Goal: Information Seeking & Learning: Learn about a topic

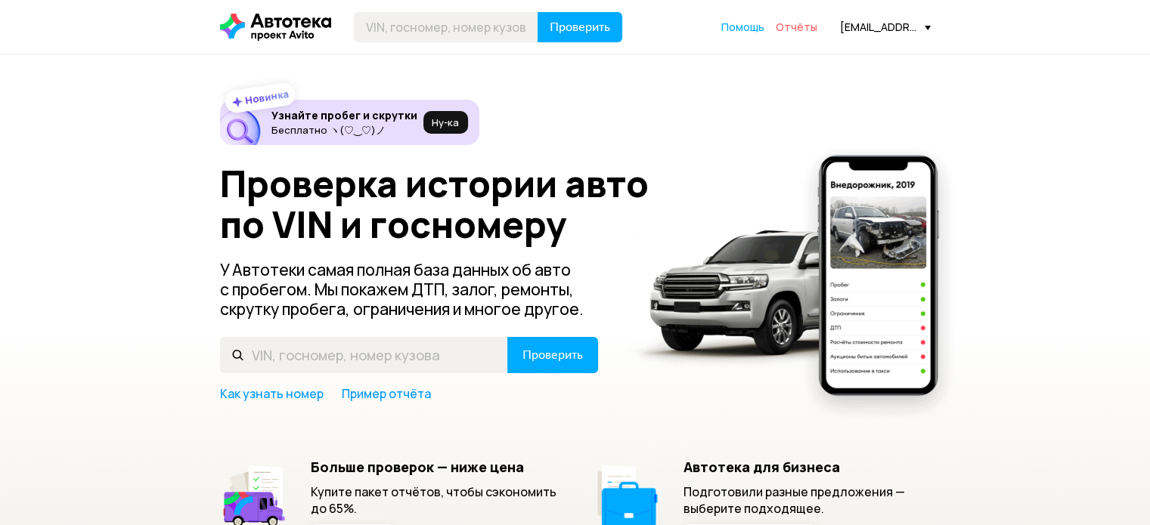
click at [805, 29] on span "Отчёты" at bounding box center [797, 27] width 42 height 14
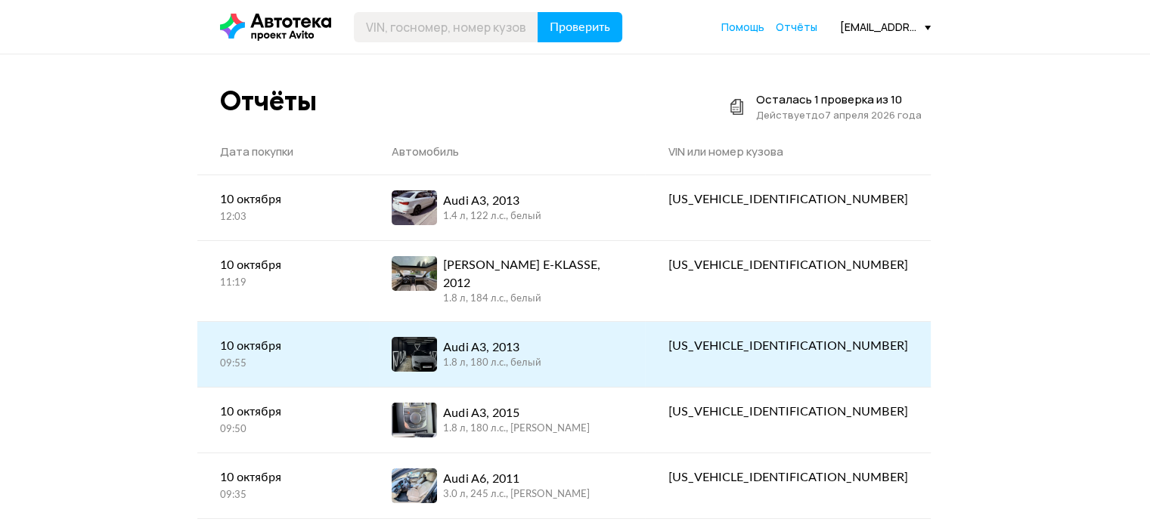
click at [514, 339] on div "Audi A3, 2013" at bounding box center [492, 348] width 98 height 18
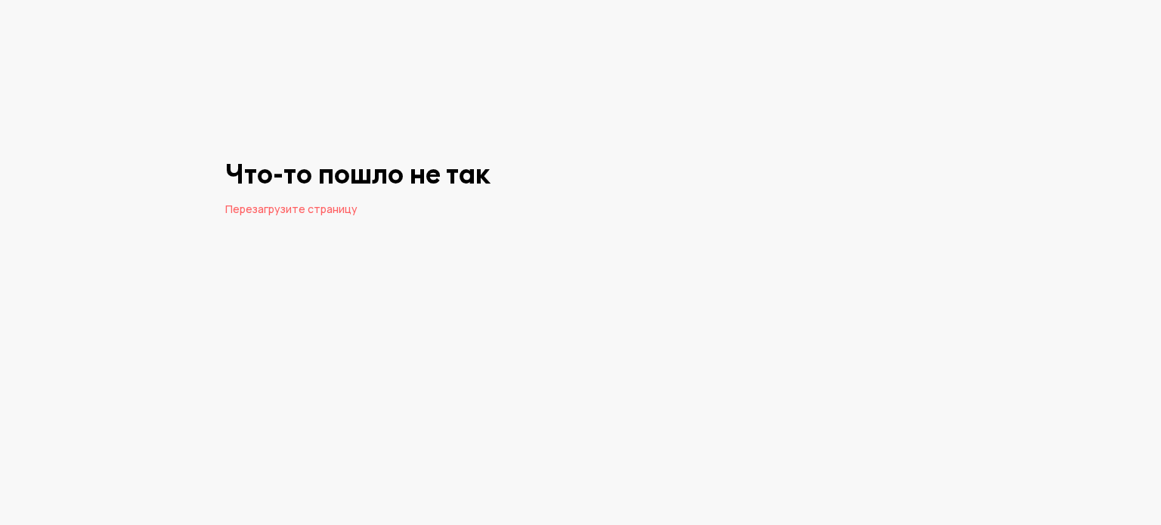
click at [317, 209] on span "Перезагрузите страницу" at bounding box center [291, 209] width 132 height 14
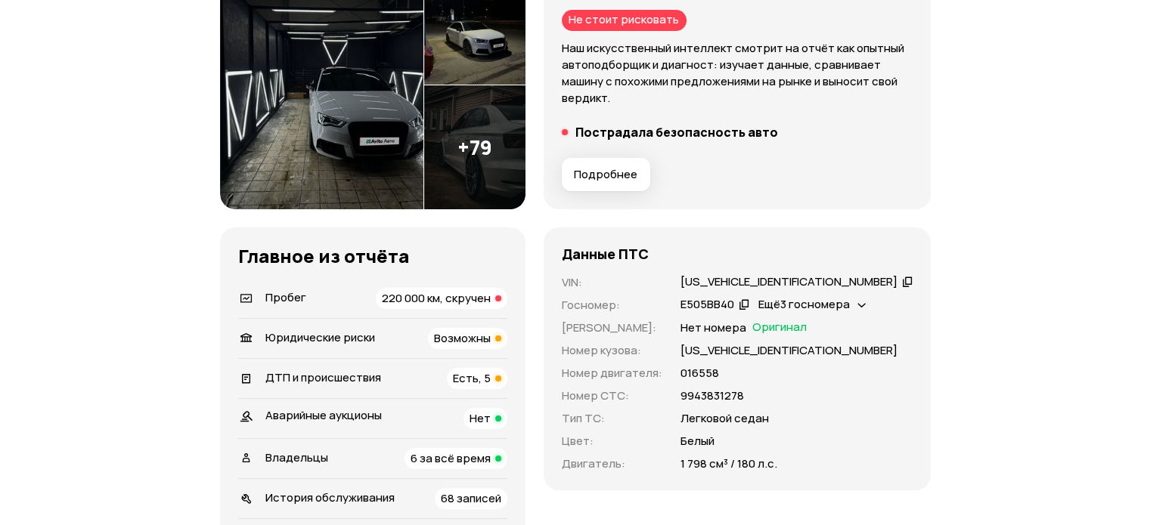
scroll to position [378, 0]
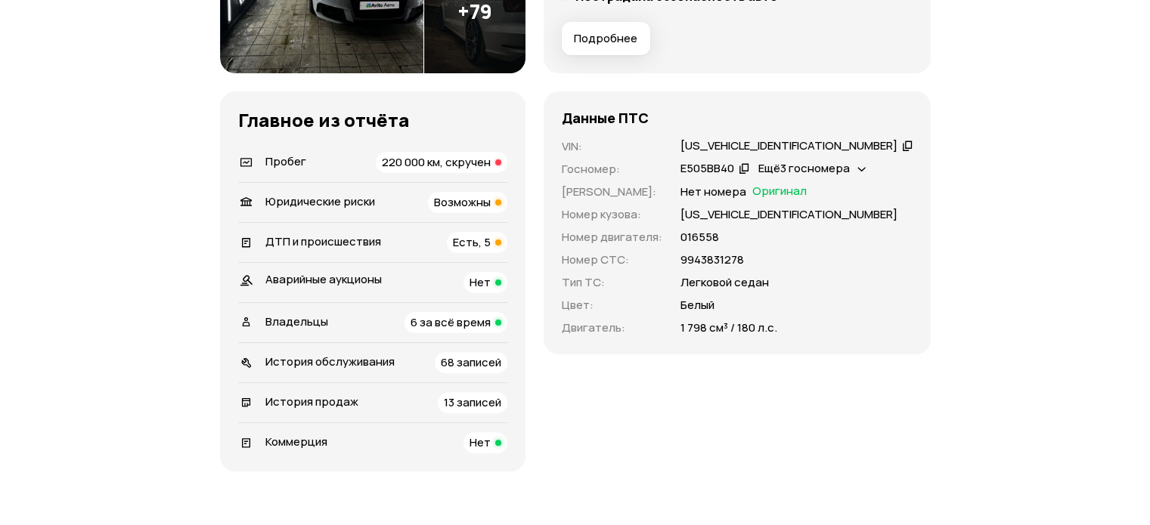
click at [491, 235] on span "Есть, 5" at bounding box center [472, 242] width 38 height 16
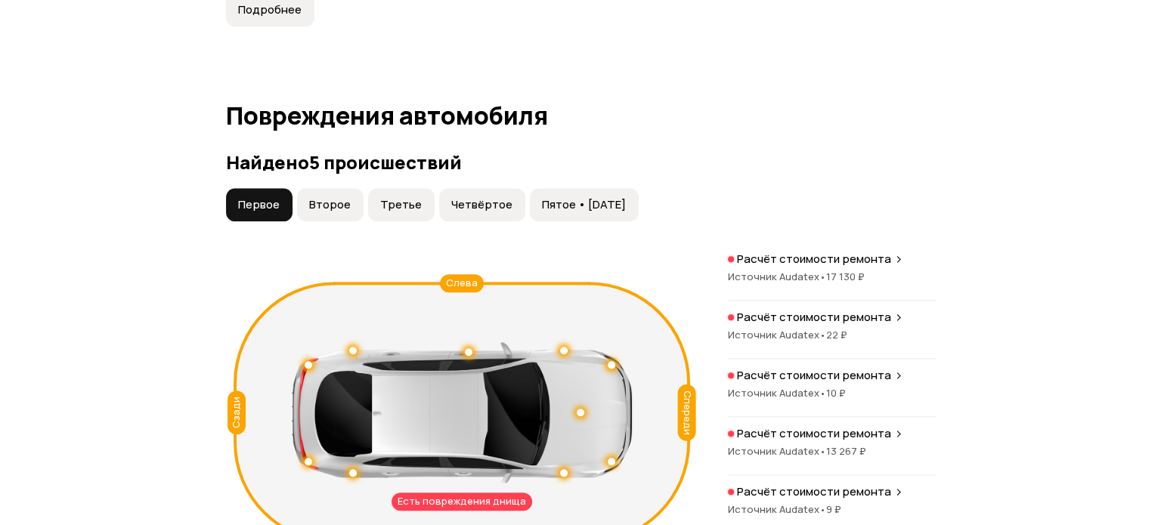
scroll to position [1633, 0]
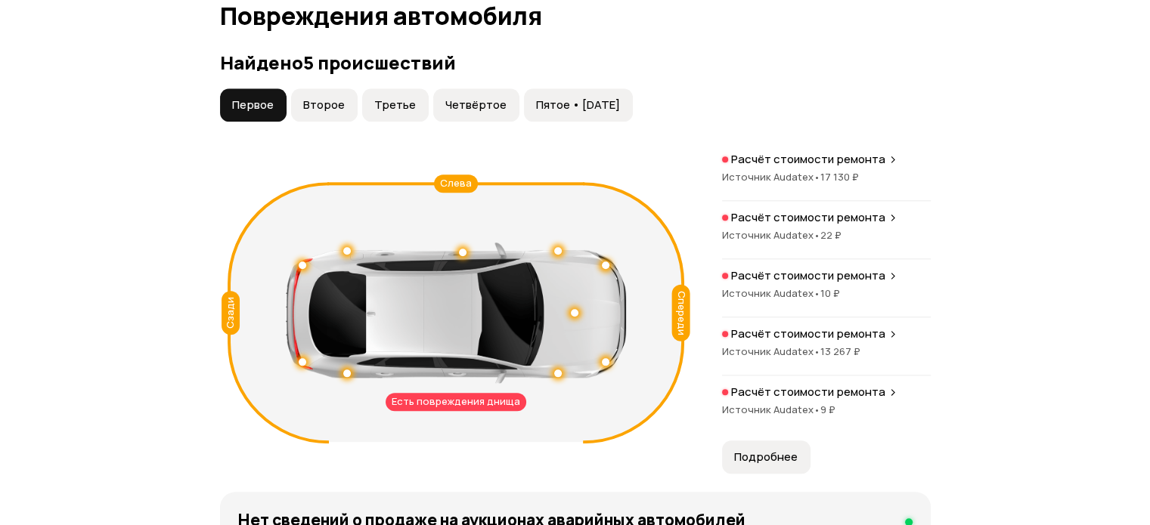
click at [804, 157] on p "Расчёт стоимости ремонта" at bounding box center [808, 159] width 154 height 15
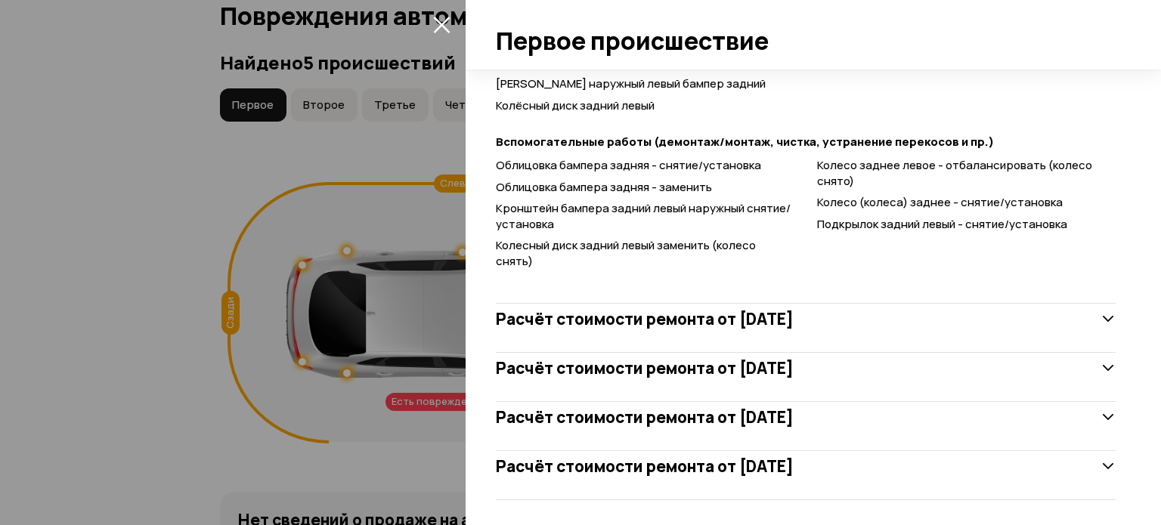
scroll to position [730, 0]
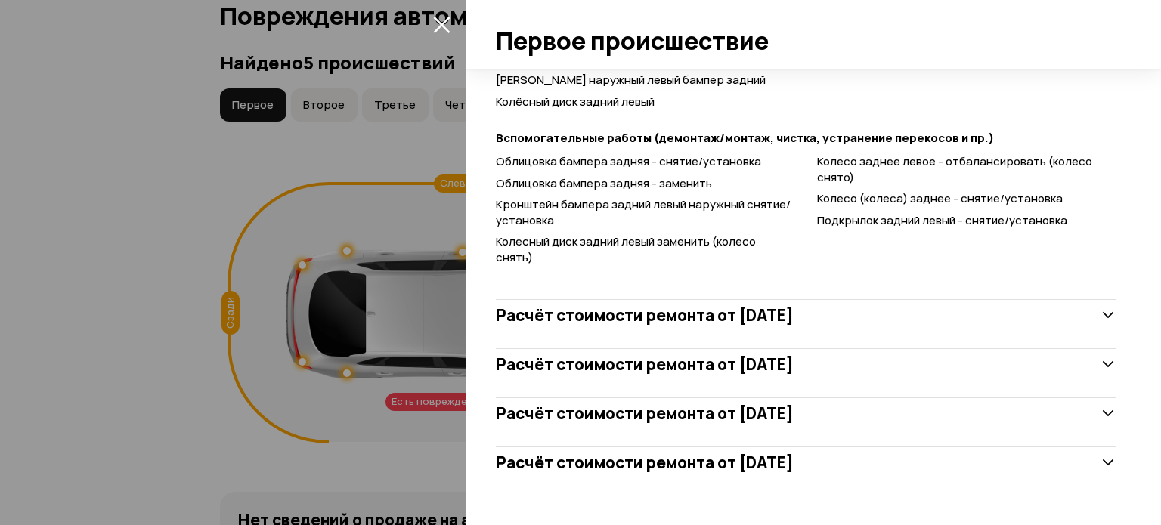
click at [739, 311] on h3 "Расчёт стоимости ремонта от 3 июня 2014 года" at bounding box center [645, 315] width 298 height 20
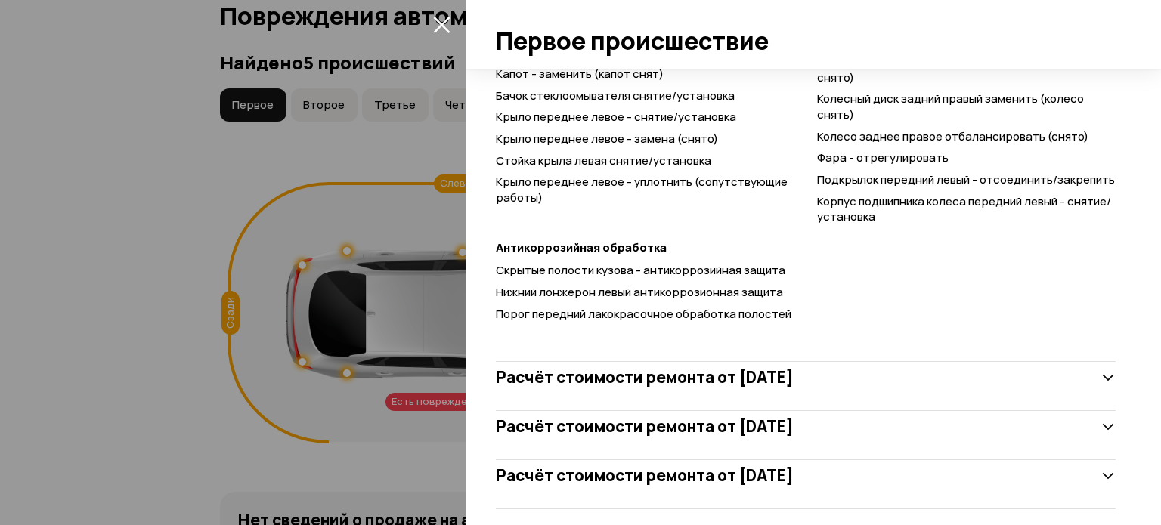
scroll to position [2141, 0]
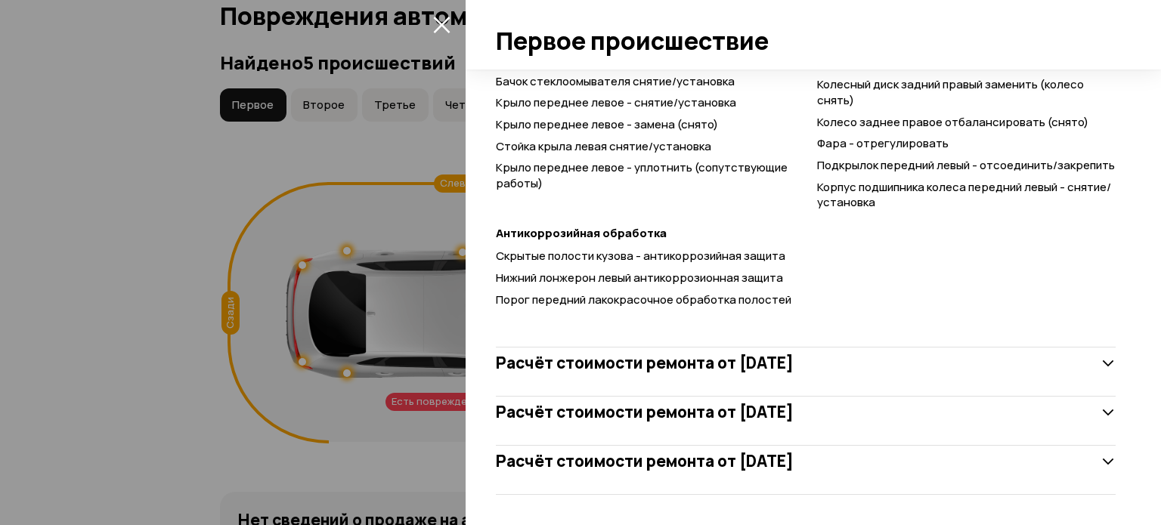
click at [662, 365] on h3 "Расчёт стоимости ремонта от 28 июля 2014 года" at bounding box center [645, 363] width 298 height 20
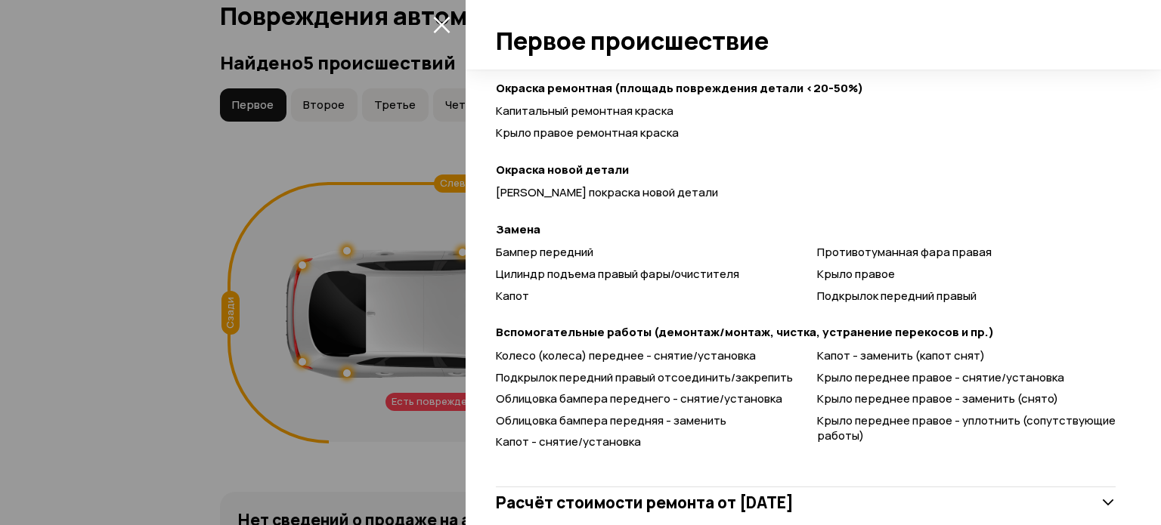
scroll to position [2718, 0]
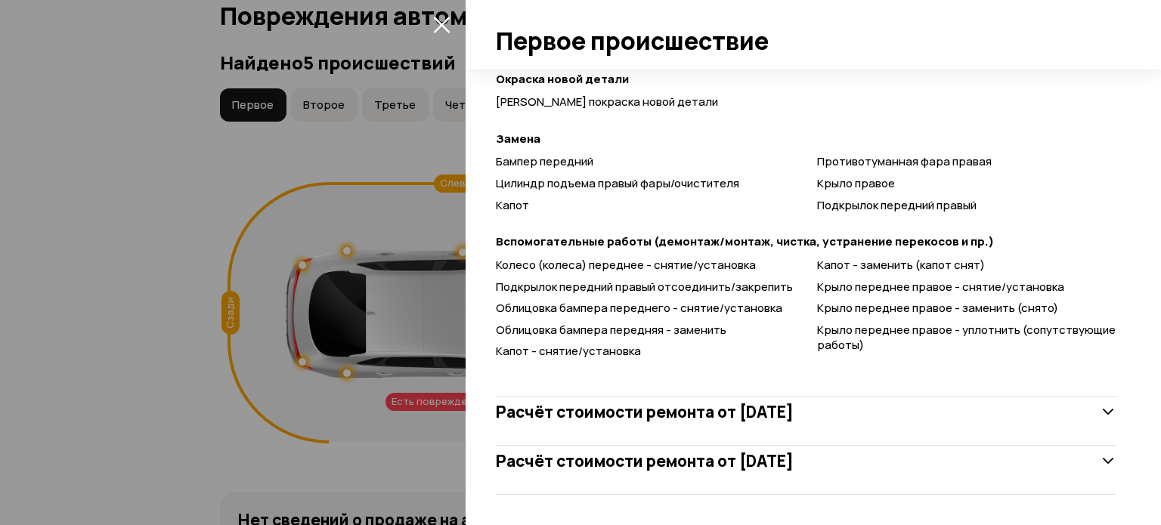
click at [671, 412] on h3 "Расчёт стоимости ремонта от 8 ноября 2014 года" at bounding box center [645, 412] width 298 height 20
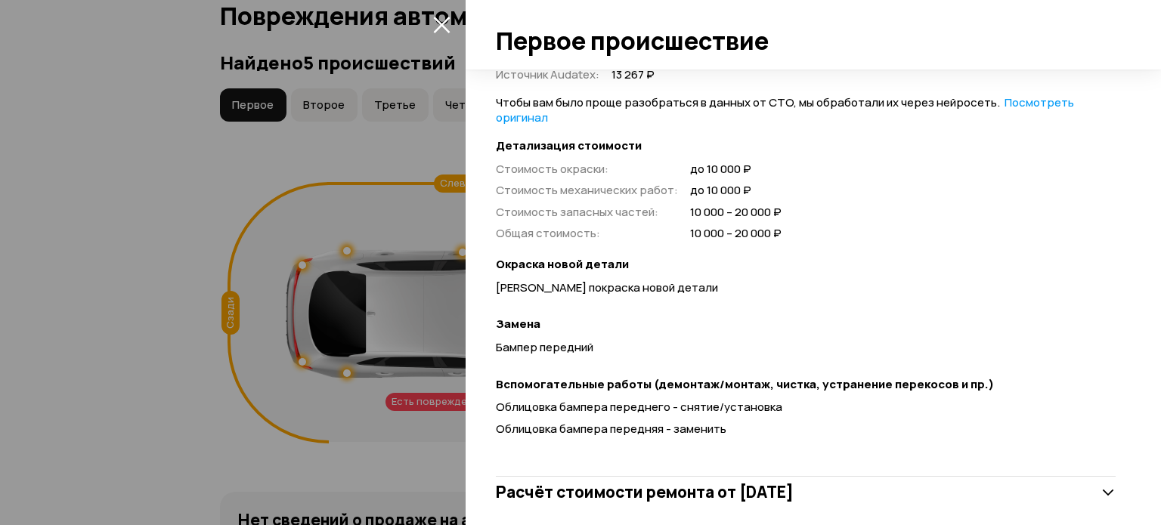
scroll to position [3116, 0]
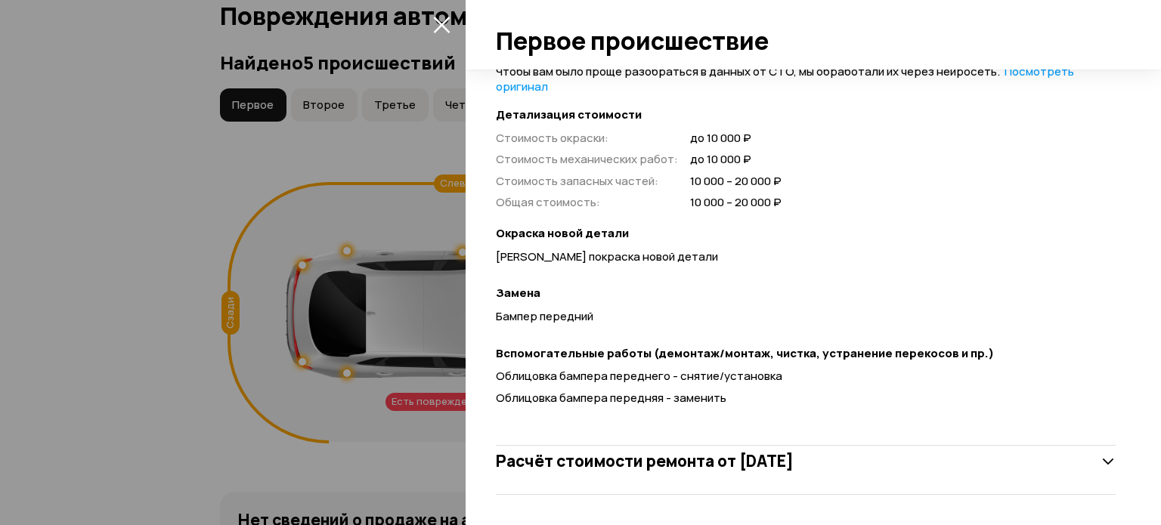
click at [724, 456] on h3 "Расчёт стоимости ремонта от 11 декабря 2014 года" at bounding box center [645, 461] width 298 height 20
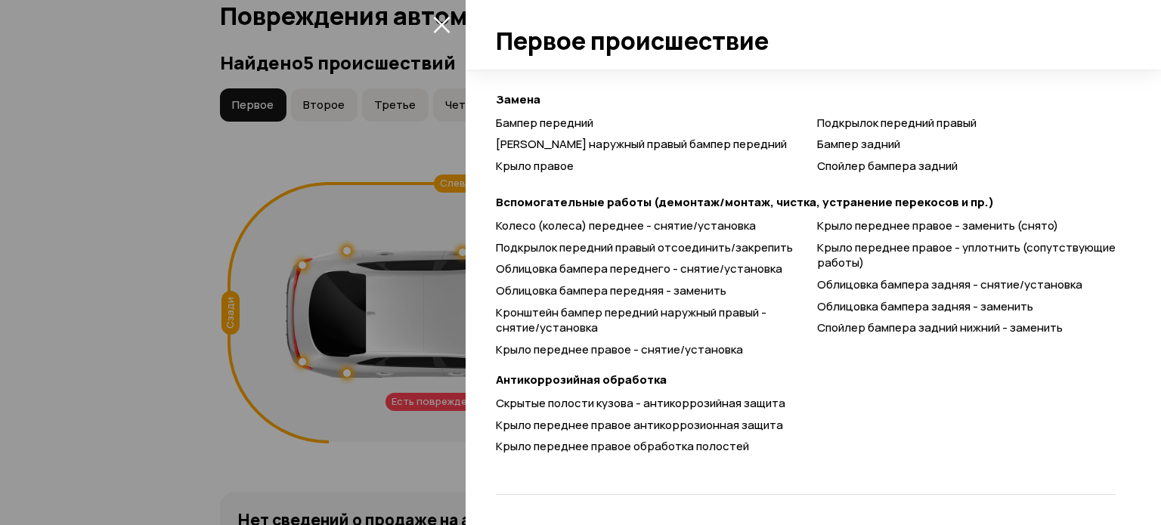
scroll to position [3820, 0]
click at [184, 281] on div at bounding box center [580, 262] width 1161 height 525
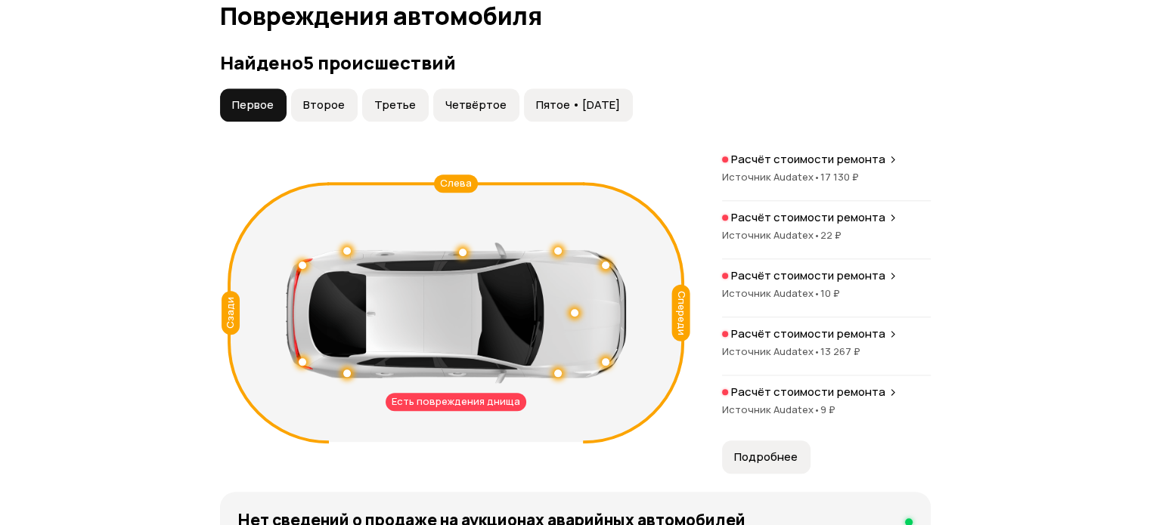
click at [331, 102] on span "Второе" at bounding box center [324, 105] width 42 height 15
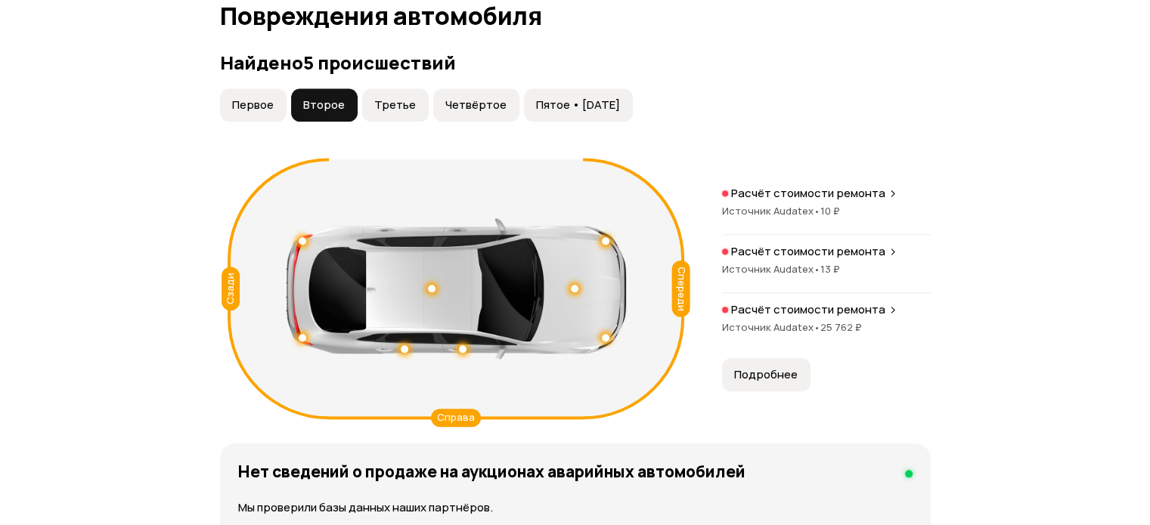
click at [788, 209] on span "Источник Audatex •" at bounding box center [771, 211] width 98 height 14
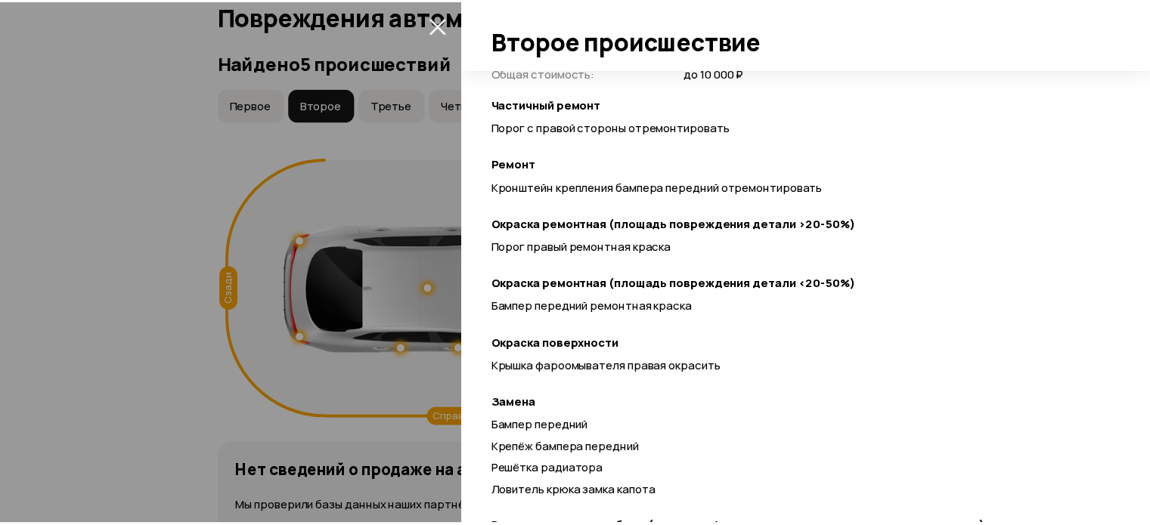
scroll to position [529, 0]
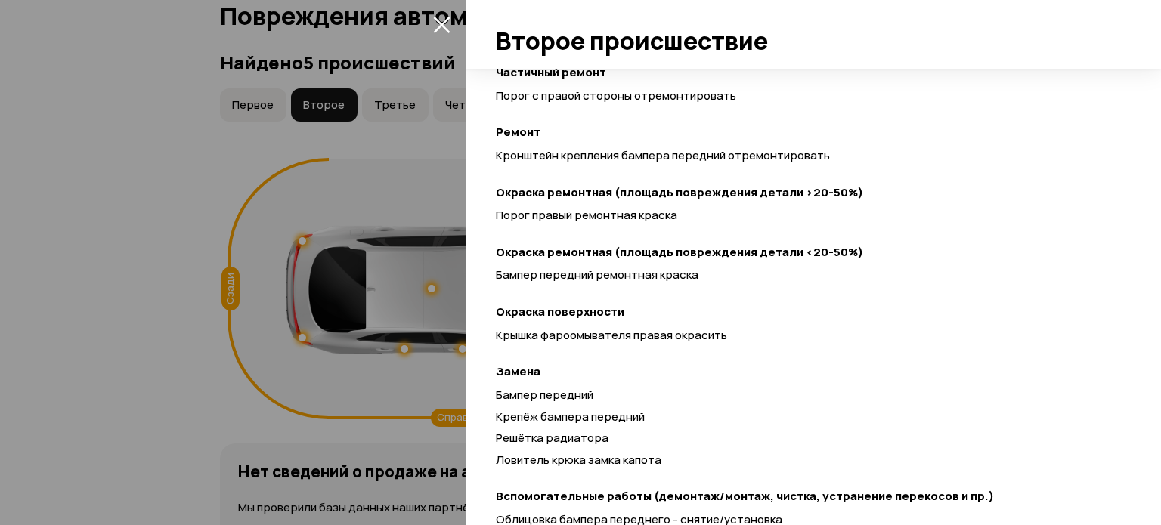
click at [27, 268] on div at bounding box center [580, 262] width 1161 height 525
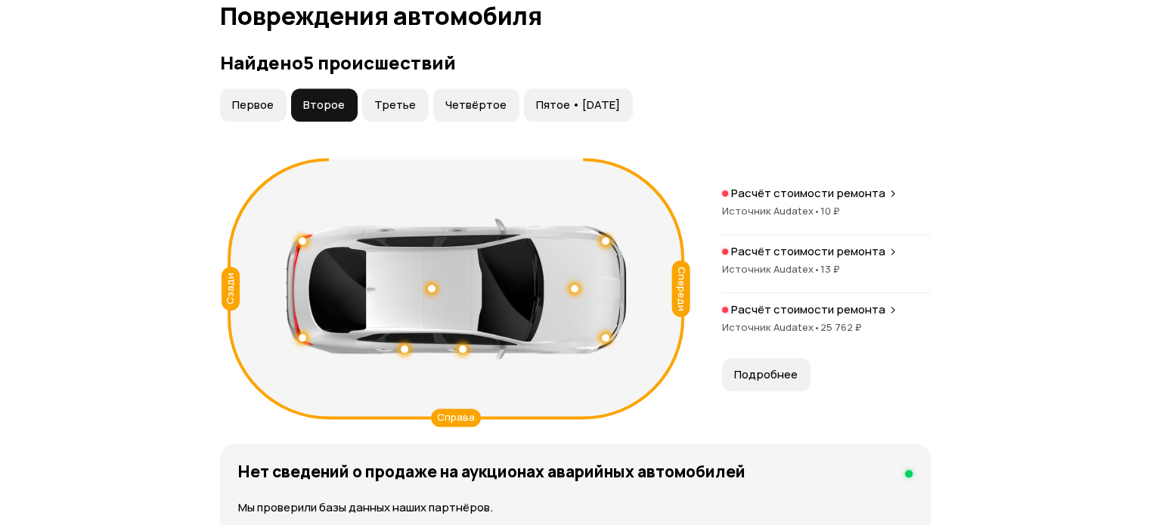
click at [252, 106] on span "Первое" at bounding box center [253, 105] width 42 height 15
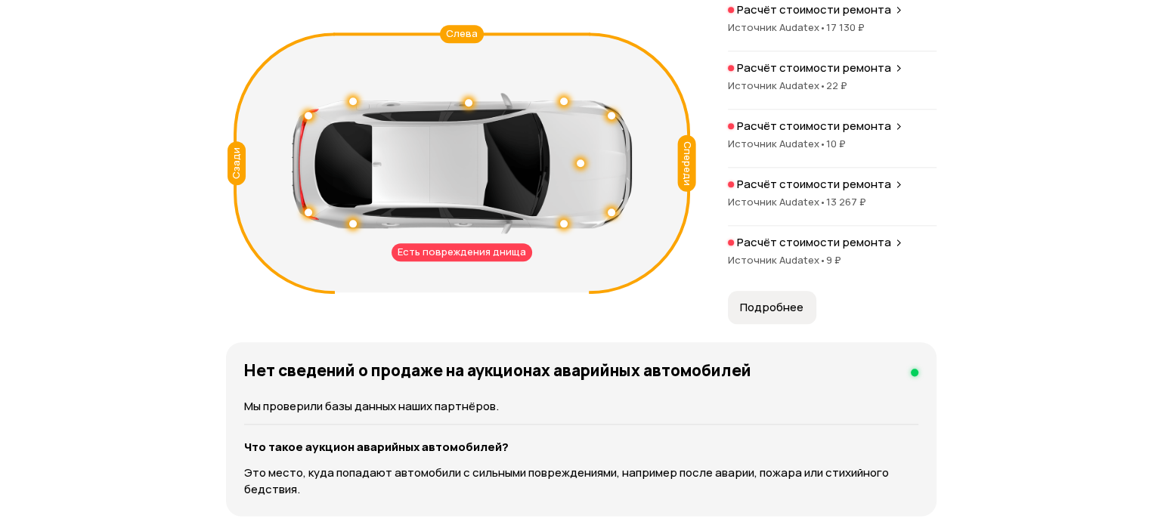
scroll to position [1784, 0]
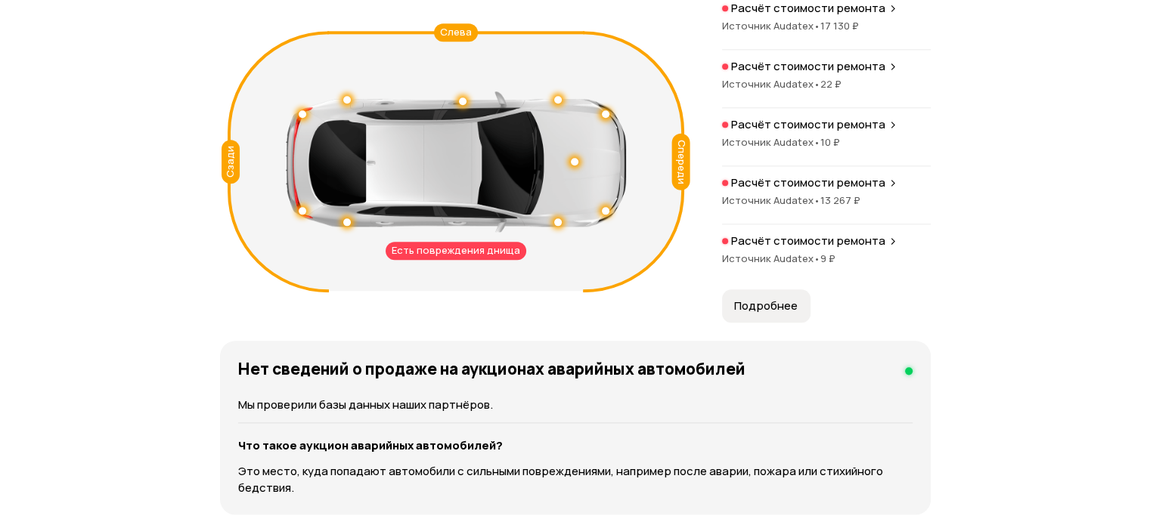
click at [776, 301] on span "Подробнее" at bounding box center [766, 306] width 64 height 15
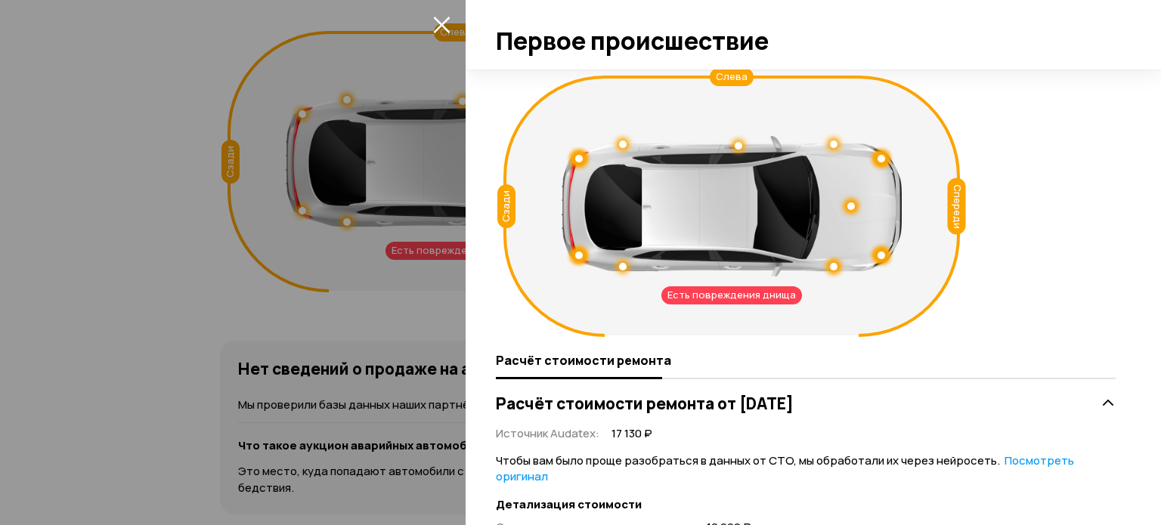
scroll to position [151, 0]
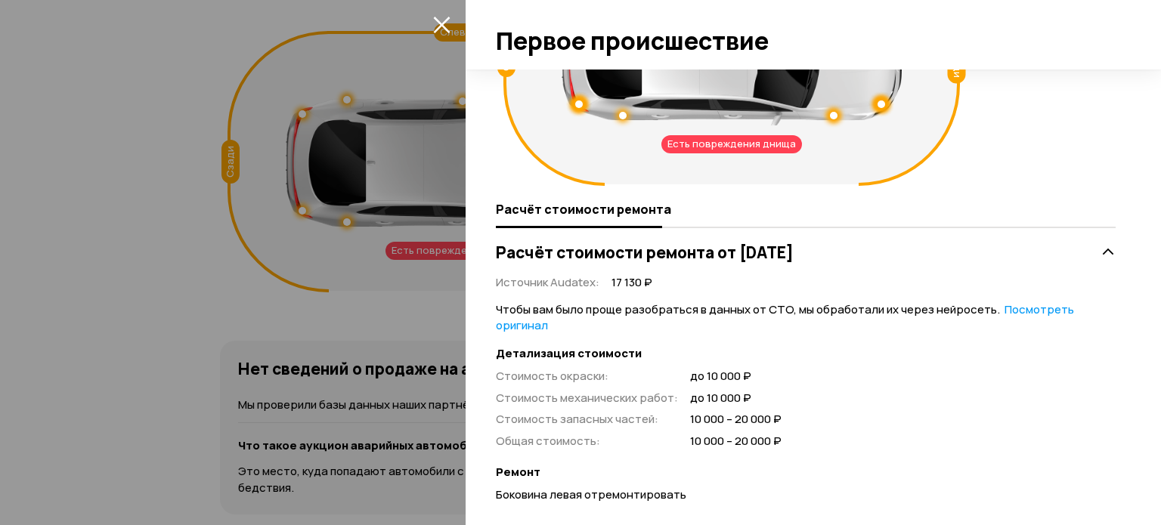
click at [1034, 308] on link "Посмотреть оригинал" at bounding box center [785, 318] width 578 height 32
click at [1021, 311] on link "Посмотреть расшифрованную версию" at bounding box center [771, 318] width 550 height 32
click at [1021, 311] on link "Посмотреть оригинал" at bounding box center [785, 318] width 578 height 32
click at [1021, 311] on link "Посмотреть расшифрованную версию" at bounding box center [771, 318] width 550 height 32
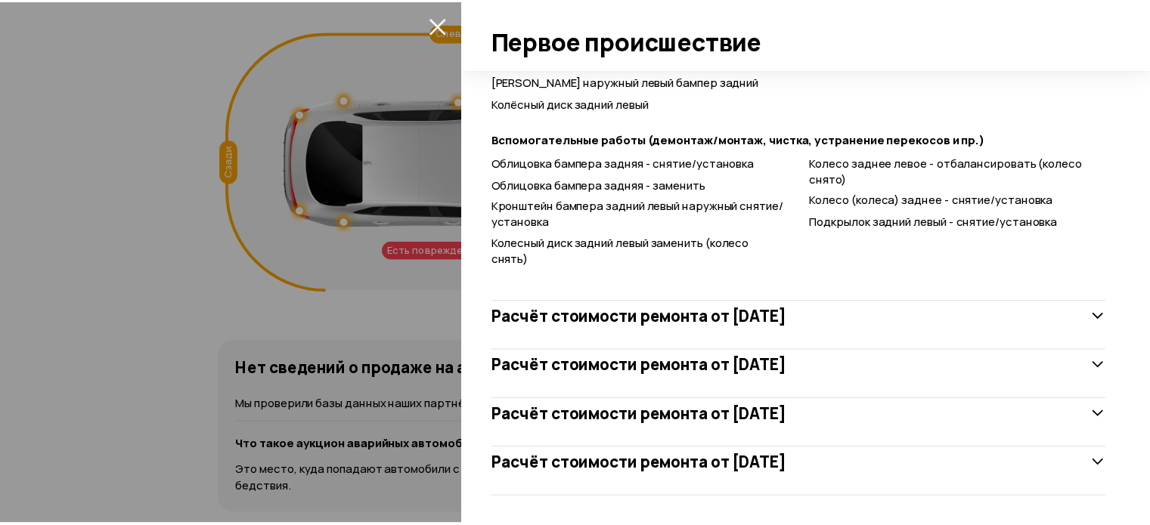
scroll to position [730, 0]
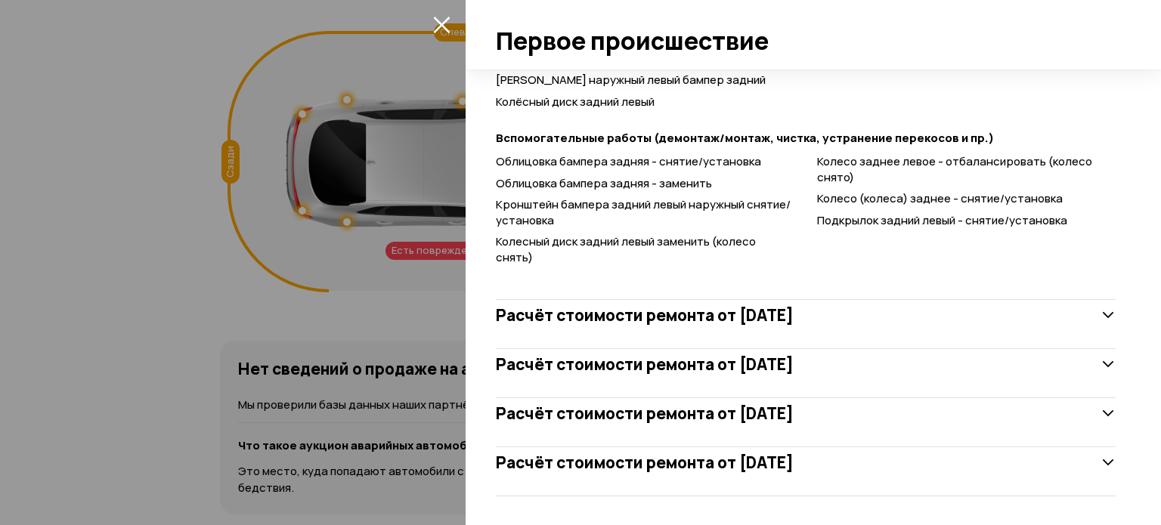
click at [130, 371] on div at bounding box center [580, 262] width 1161 height 525
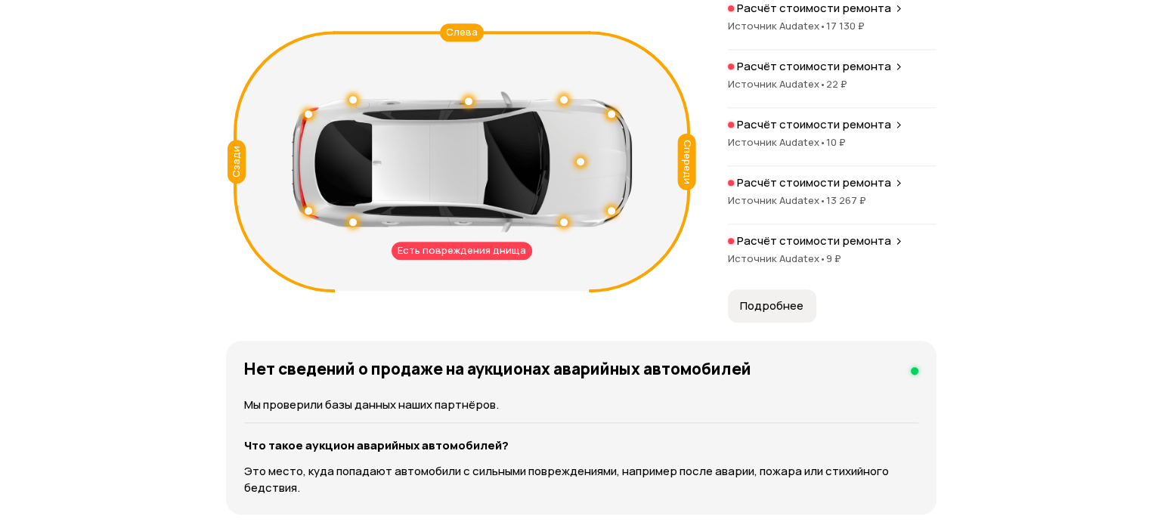
scroll to position [1557, 0]
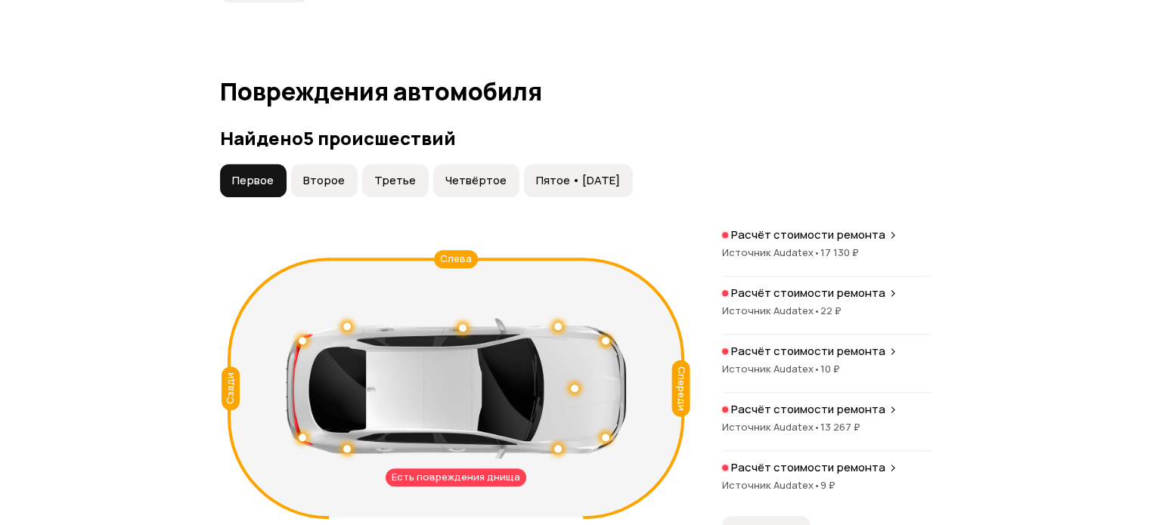
click at [341, 182] on span "Второе" at bounding box center [324, 180] width 42 height 15
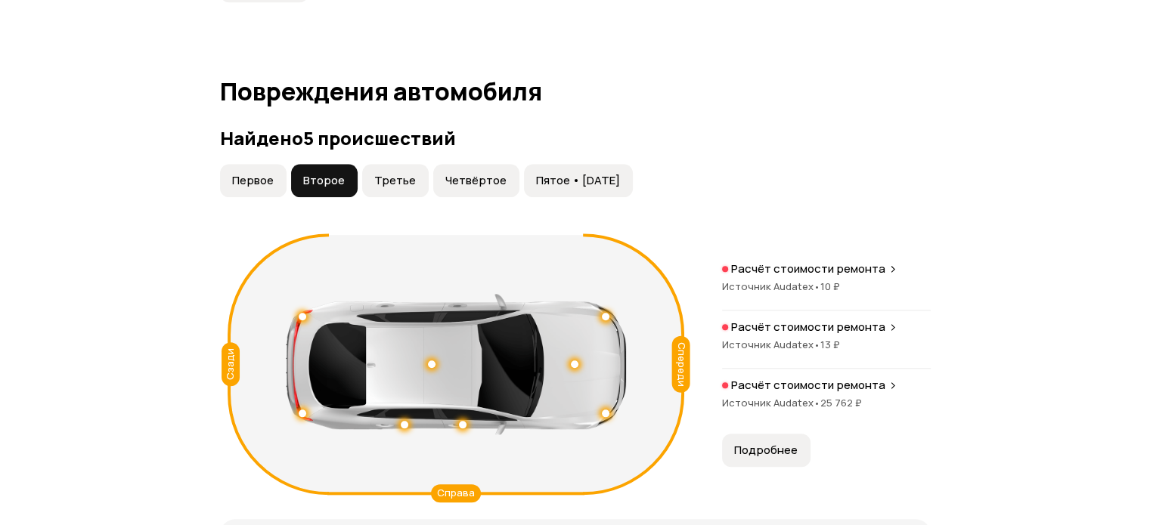
click at [779, 450] on span "Подробнее" at bounding box center [766, 450] width 64 height 15
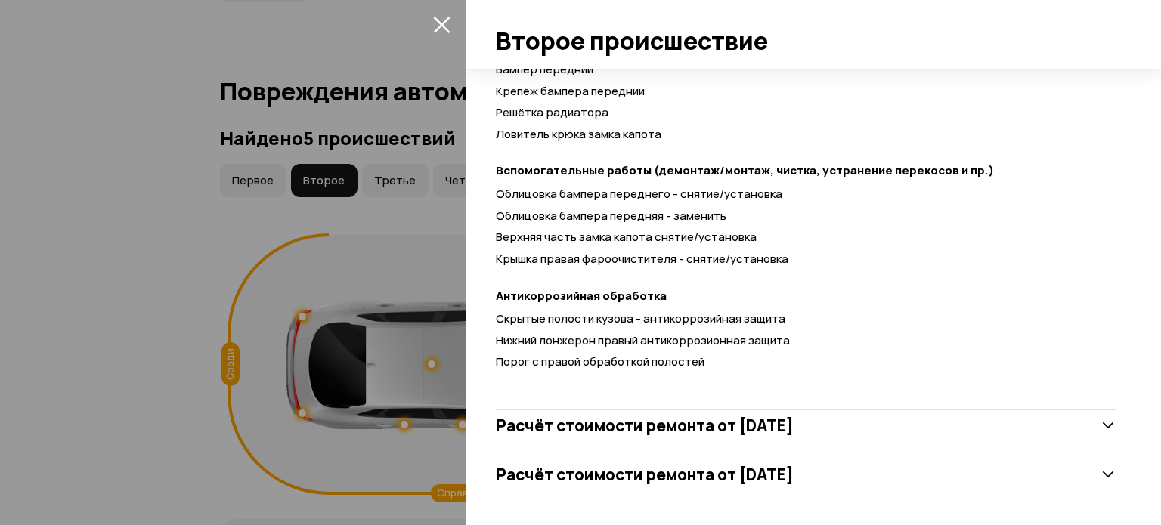
scroll to position [868, 0]
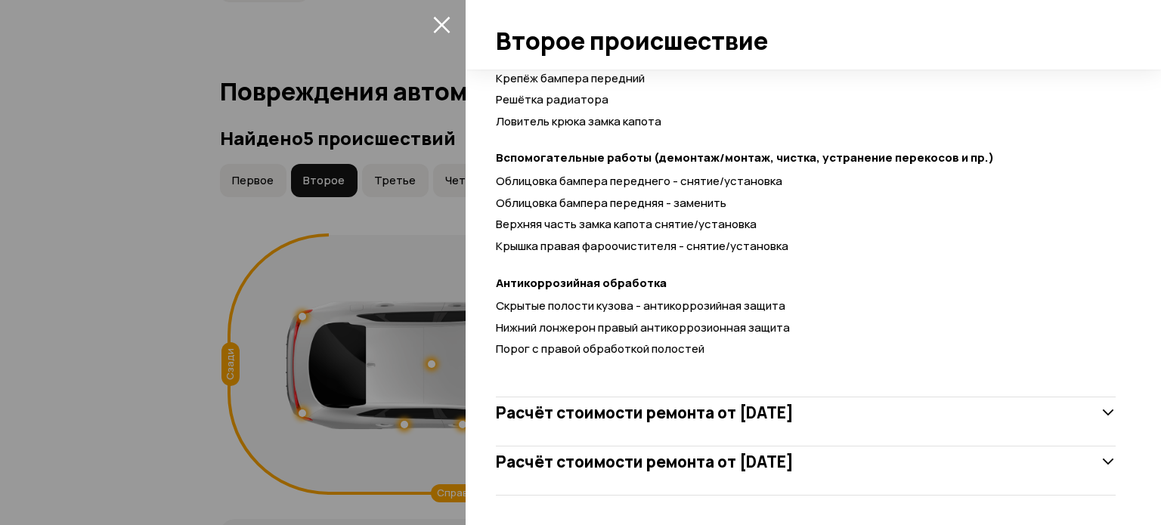
click at [181, 235] on div at bounding box center [580, 262] width 1161 height 525
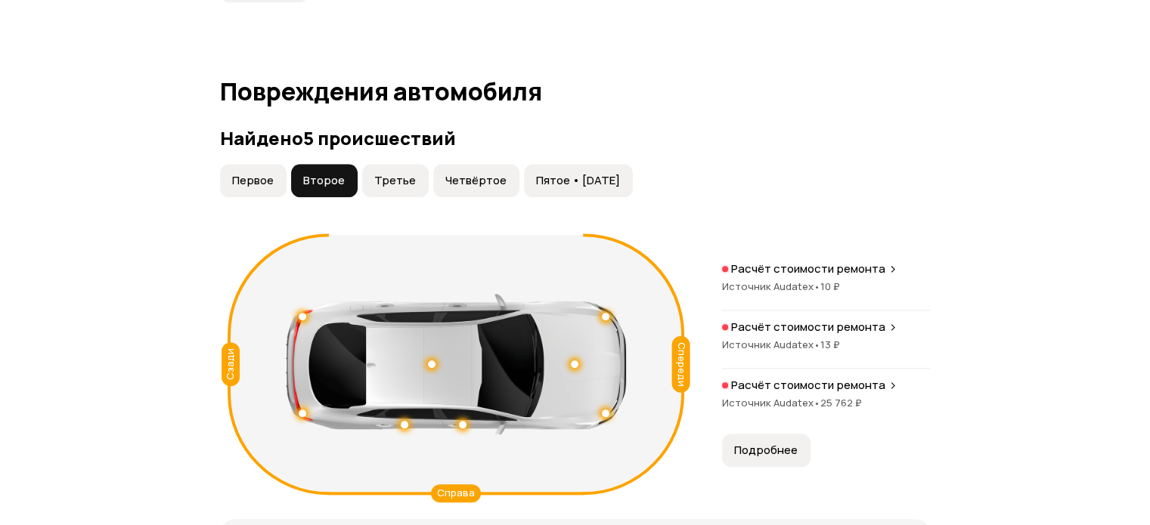
click at [399, 184] on span "Третье" at bounding box center [395, 180] width 42 height 15
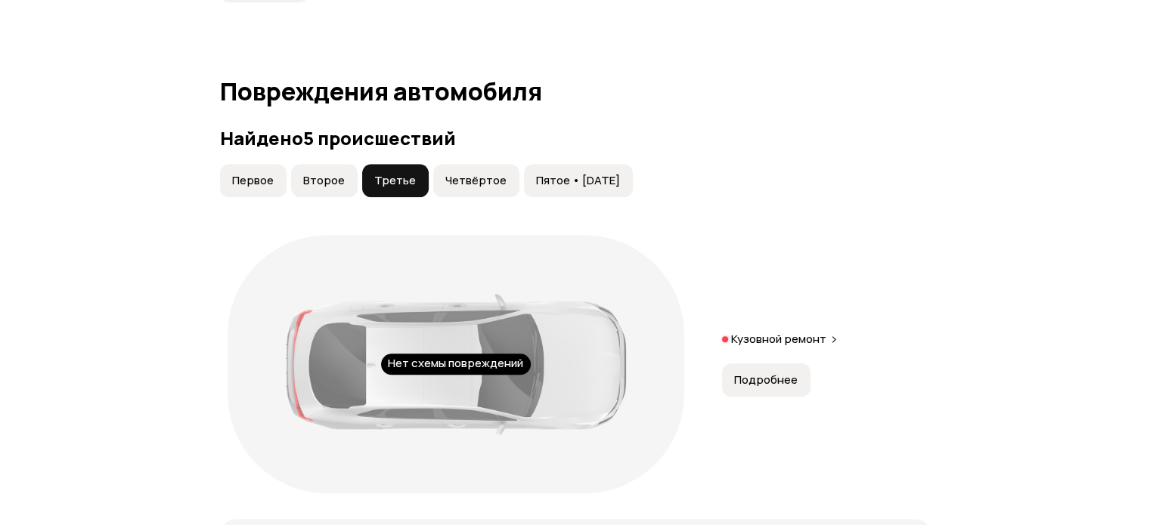
click at [771, 386] on span "Подробнее" at bounding box center [766, 380] width 64 height 15
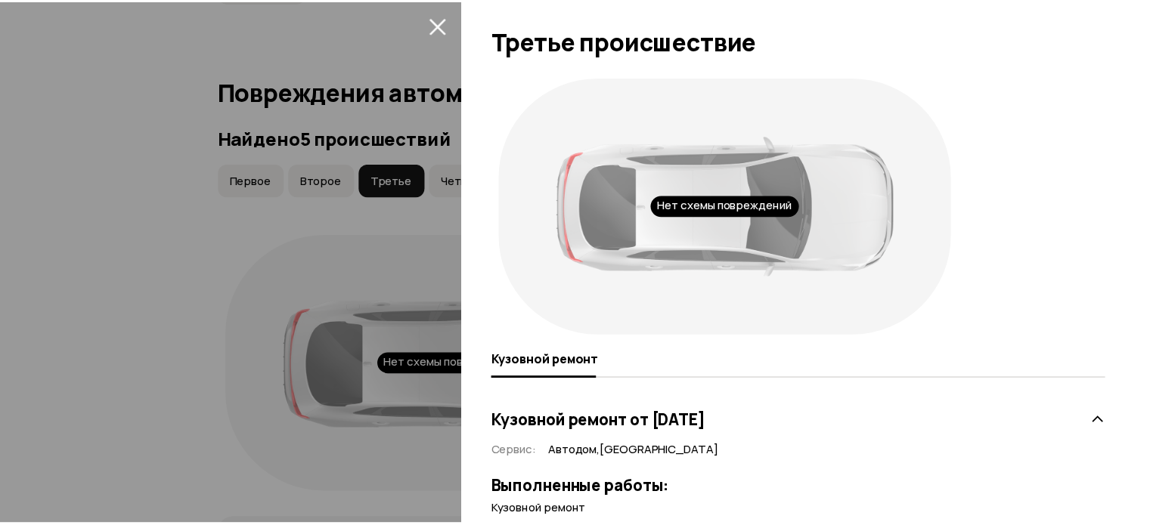
scroll to position [54, 0]
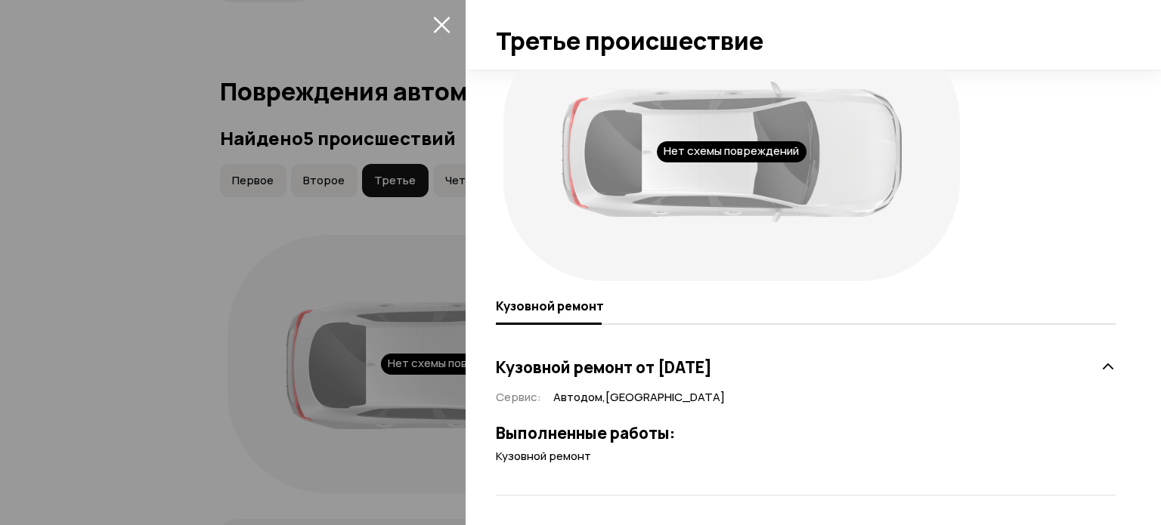
click at [99, 260] on div at bounding box center [580, 262] width 1161 height 525
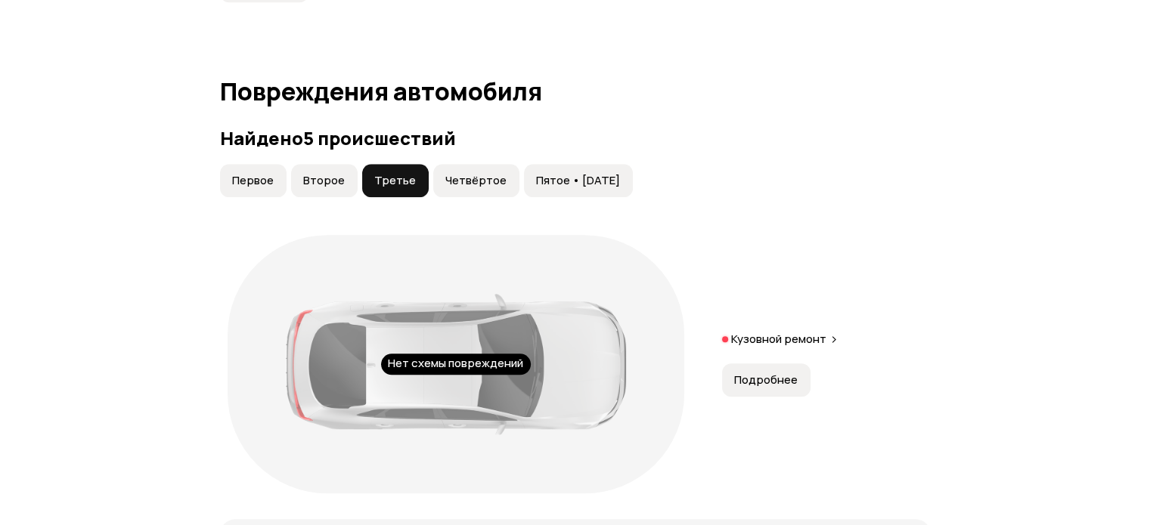
click at [482, 175] on span "Четвёртое" at bounding box center [475, 180] width 61 height 15
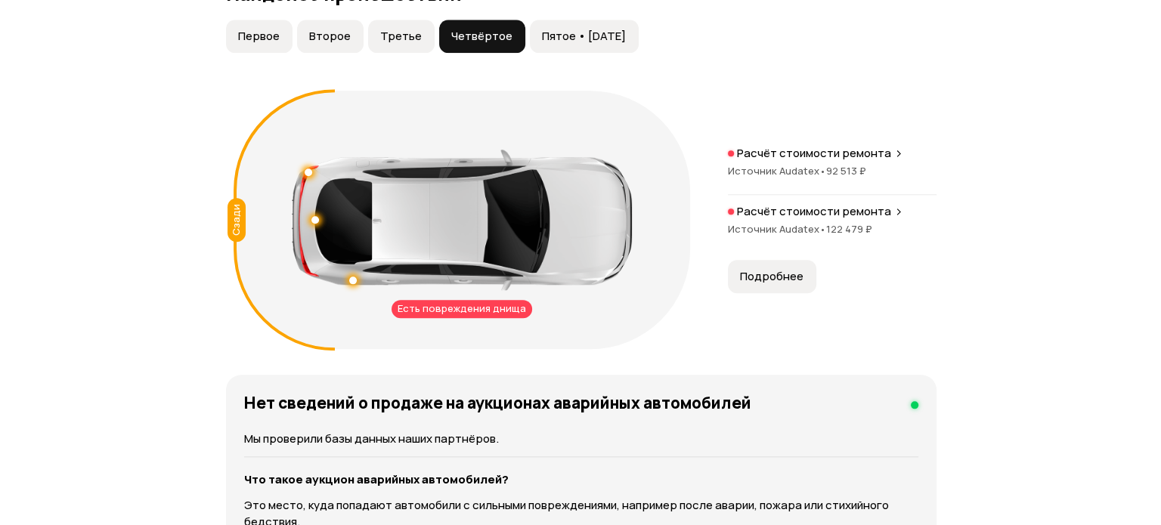
scroll to position [1709, 0]
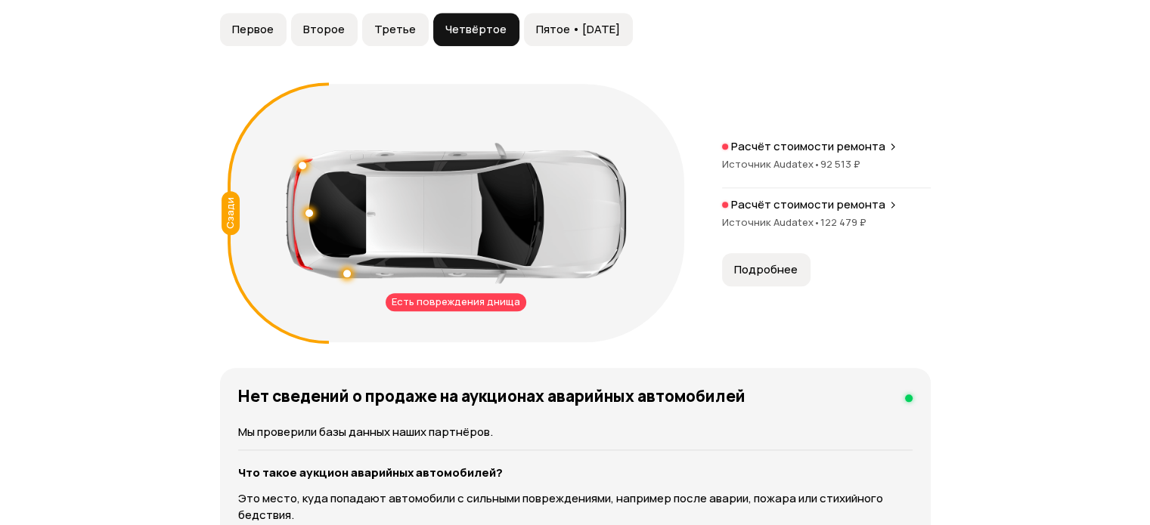
click at [738, 151] on p "Расчёт стоимости ремонта" at bounding box center [808, 146] width 154 height 15
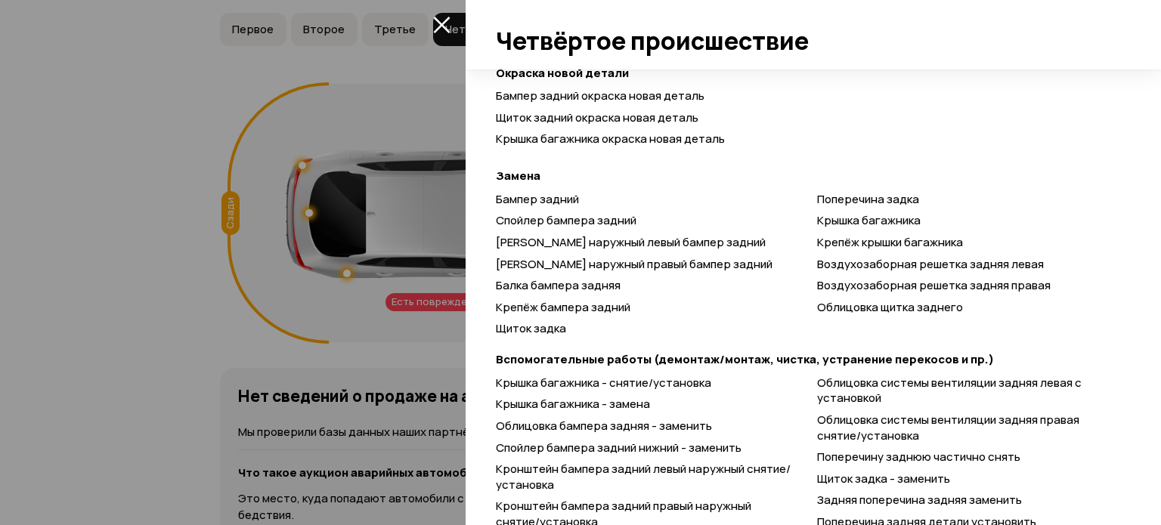
scroll to position [859, 0]
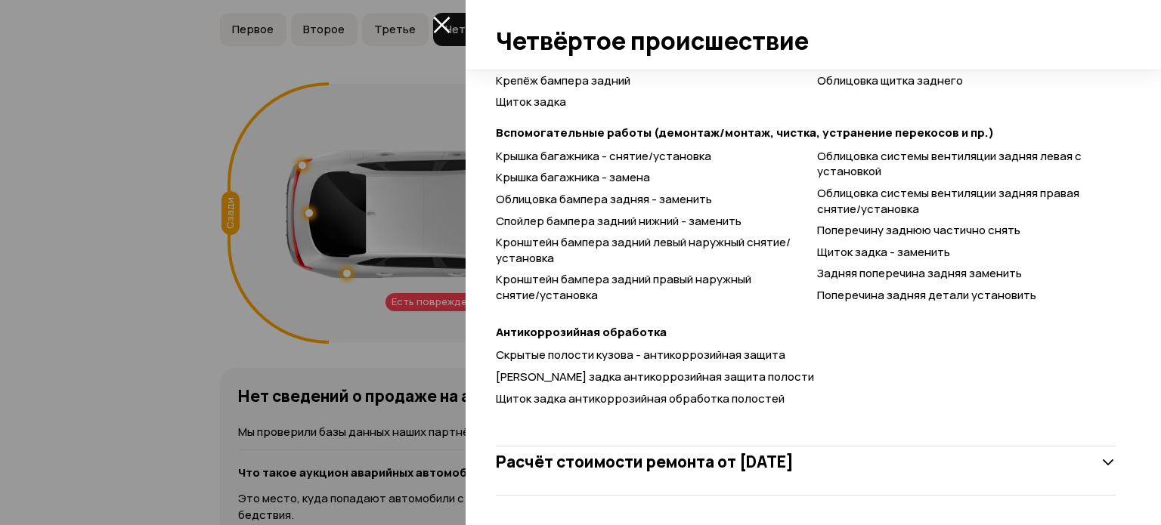
click at [695, 459] on h3 "Расчёт стоимости ремонта от 8 июля 2016 года" at bounding box center [645, 462] width 298 height 20
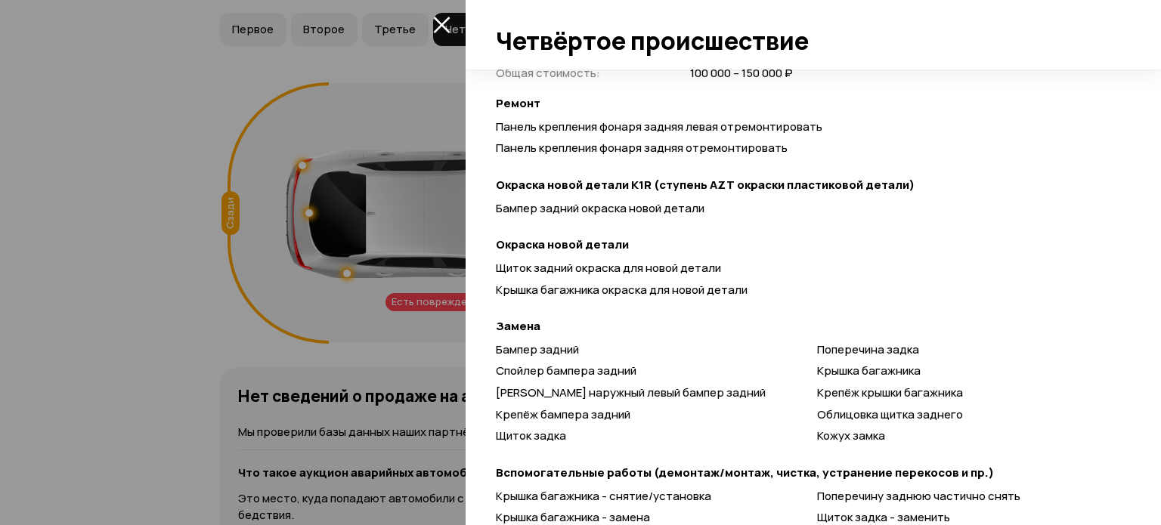
scroll to position [1464, 0]
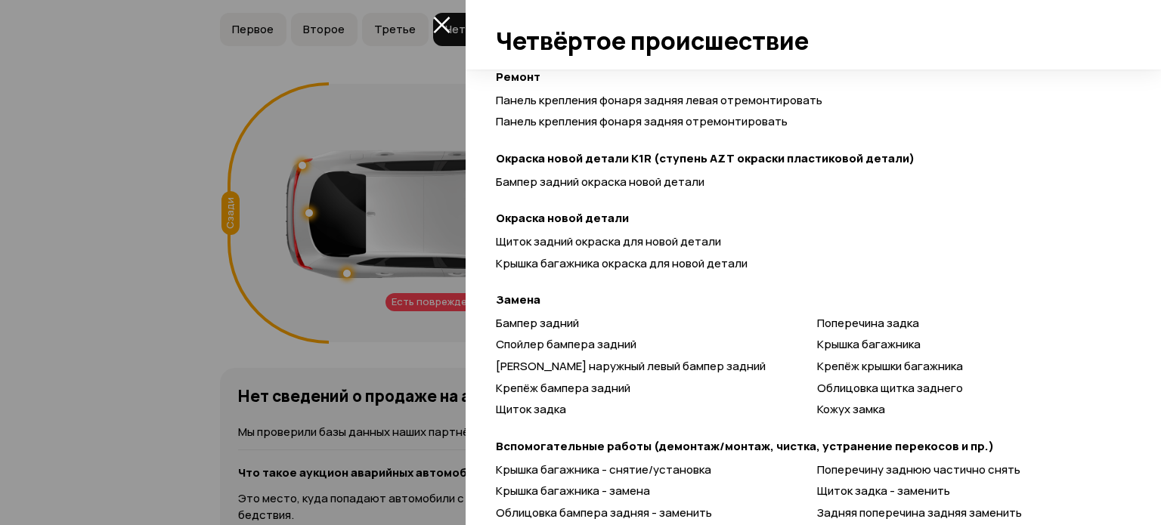
click at [449, 23] on icon "закрыть" at bounding box center [441, 24] width 17 height 17
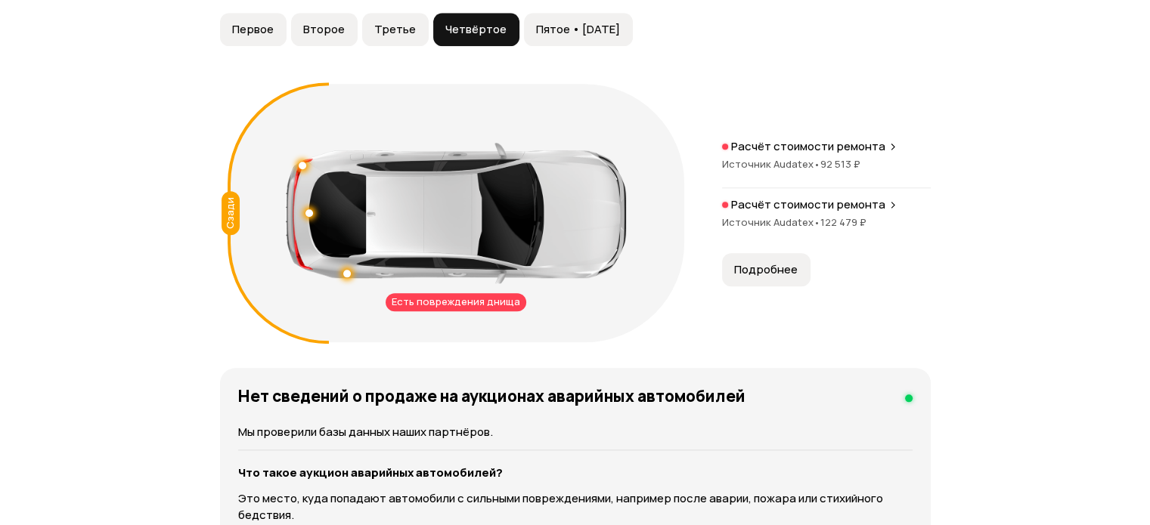
click at [598, 22] on span "Пятое • [DATE]" at bounding box center [578, 29] width 84 height 15
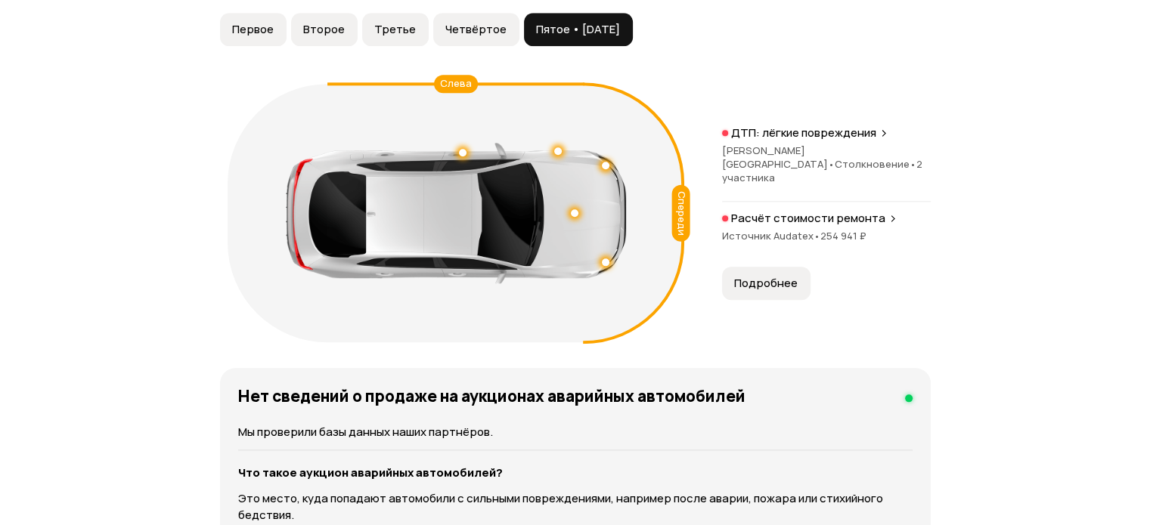
click at [769, 277] on span "Подробнее" at bounding box center [766, 283] width 64 height 15
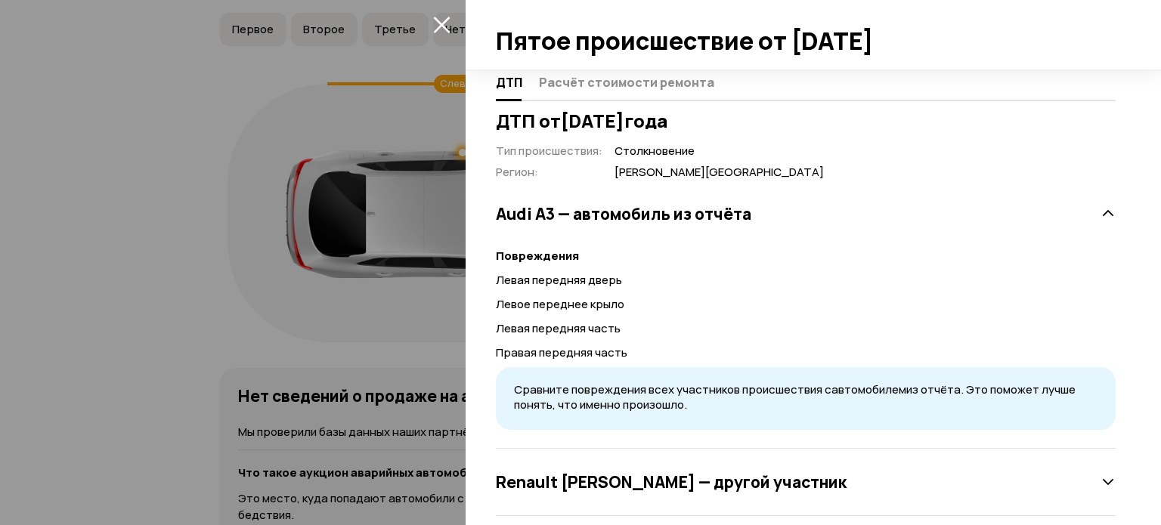
scroll to position [299, 0]
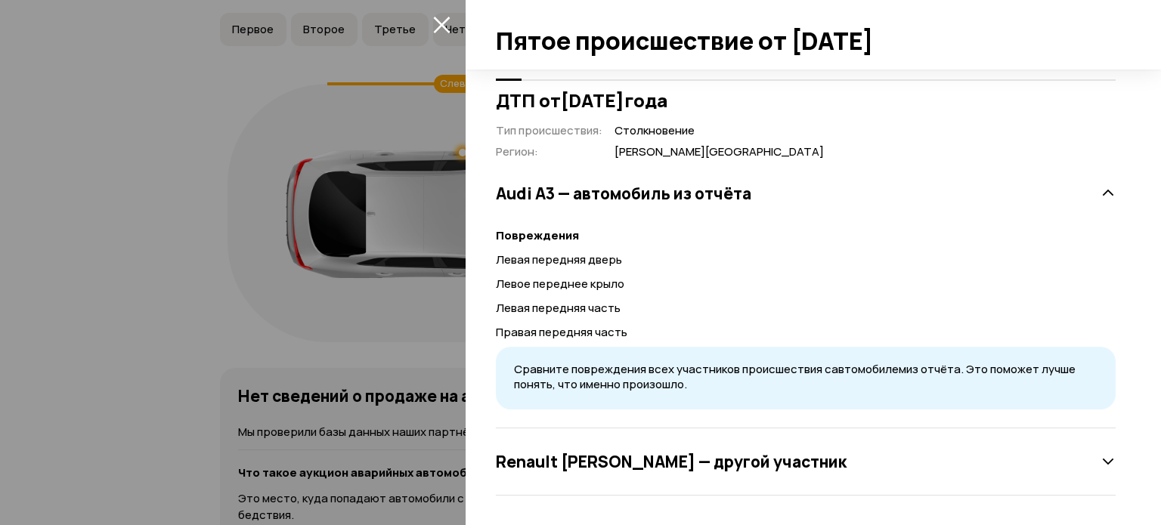
click at [1114, 453] on div "Спереди Слева ДТП Расчёт стоимости ремонта ДТП от 29 ноября 2020 года Тип проис…" at bounding box center [814, 298] width 696 height 456
click at [1101, 457] on icon at bounding box center [1108, 461] width 15 height 15
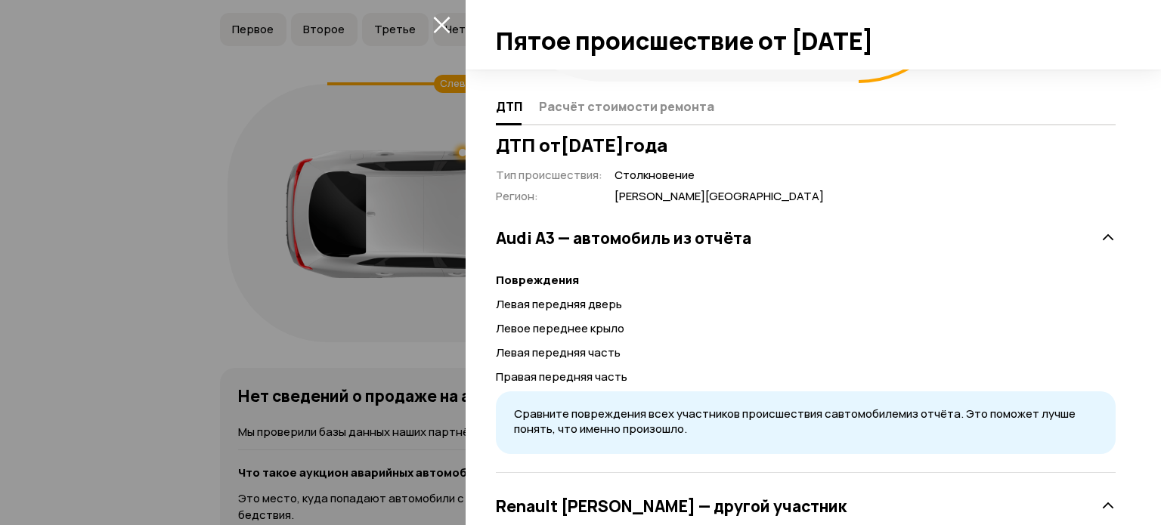
scroll to position [27, 0]
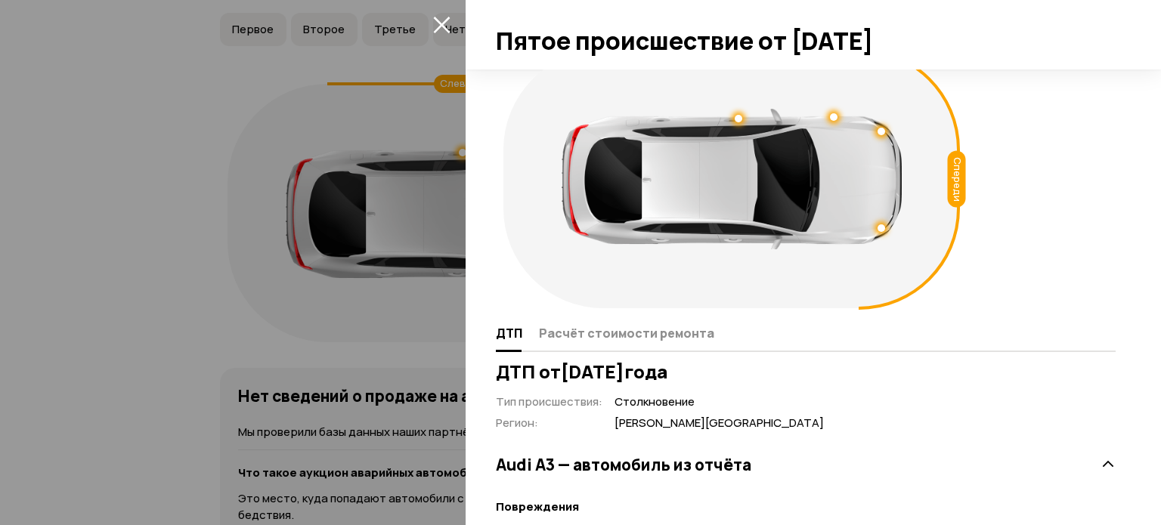
click at [597, 351] on div at bounding box center [806, 352] width 620 height 2
click at [599, 330] on span "Расчёт стоимости ремонта" at bounding box center [626, 333] width 175 height 15
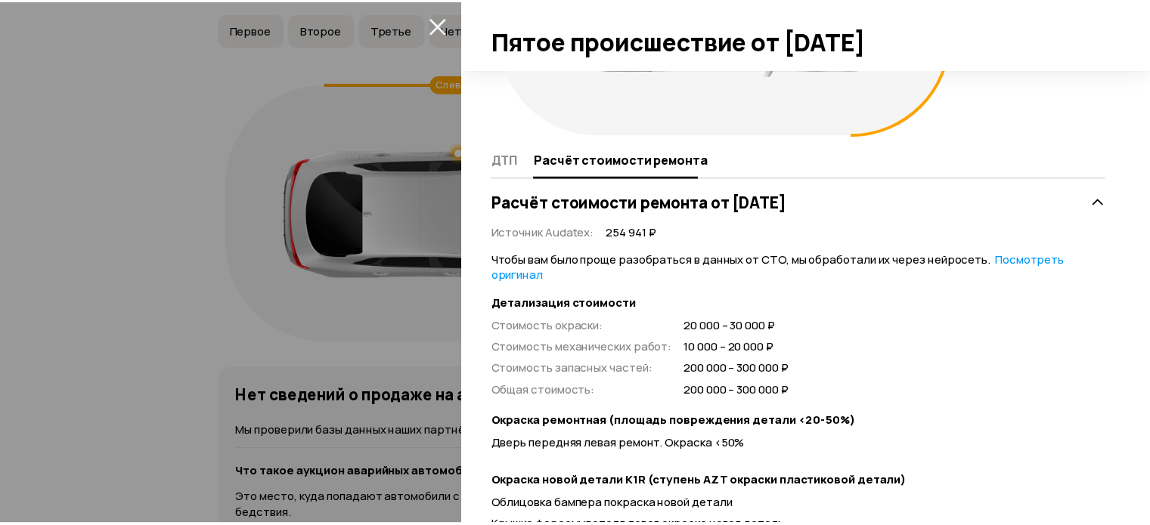
scroll to position [0, 0]
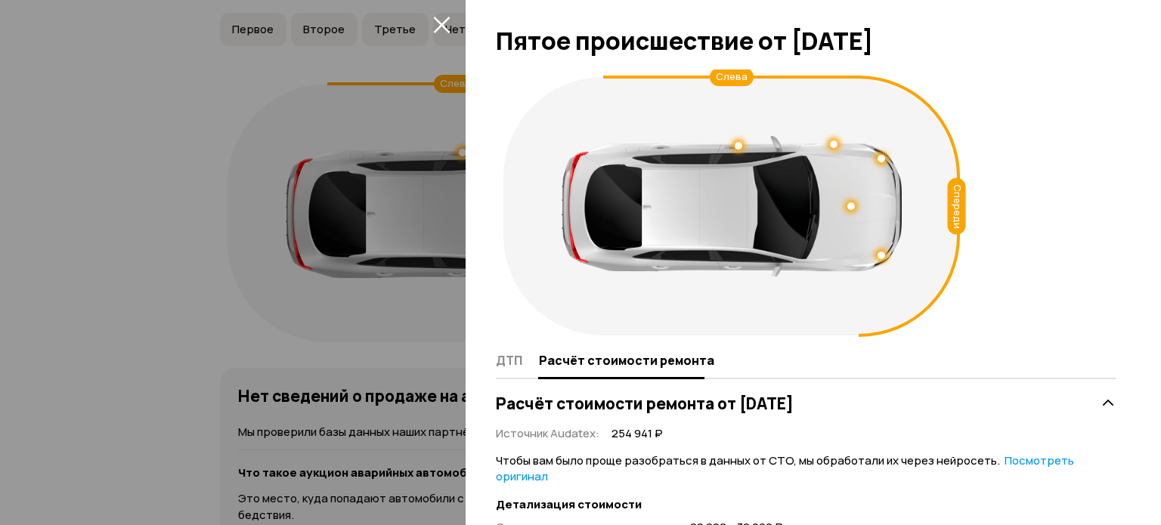
click at [444, 23] on icon "закрыть" at bounding box center [441, 25] width 17 height 17
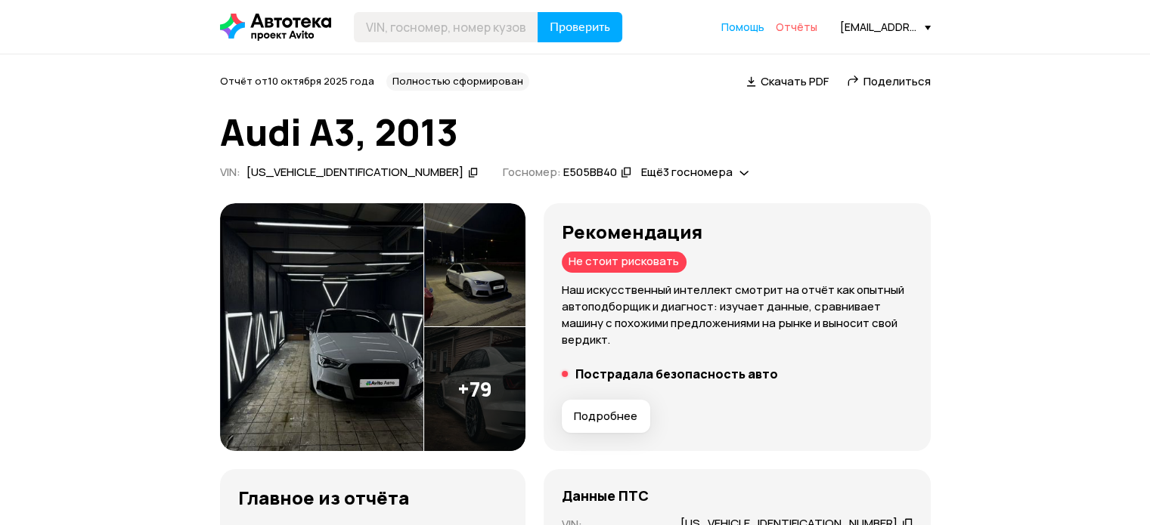
click at [811, 26] on span "Отчёты" at bounding box center [797, 27] width 42 height 14
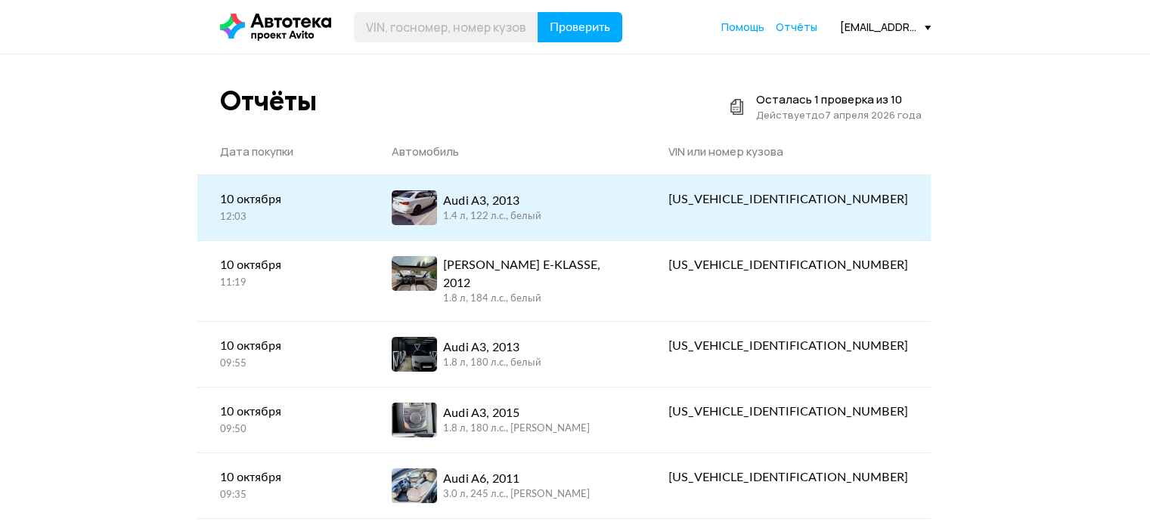
scroll to position [76, 0]
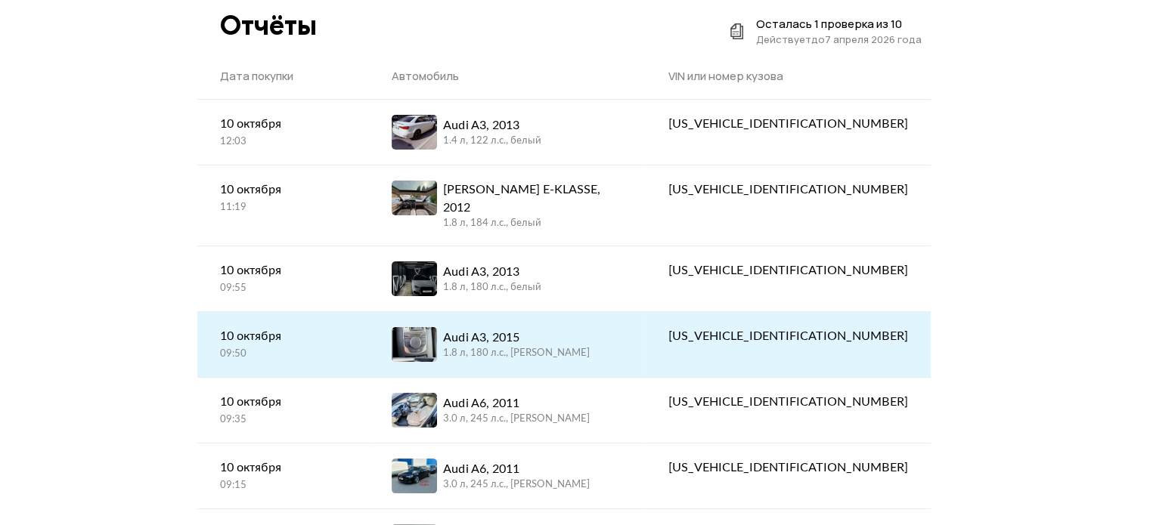
click at [531, 329] on div "Audi A3, 2015" at bounding box center [516, 338] width 147 height 18
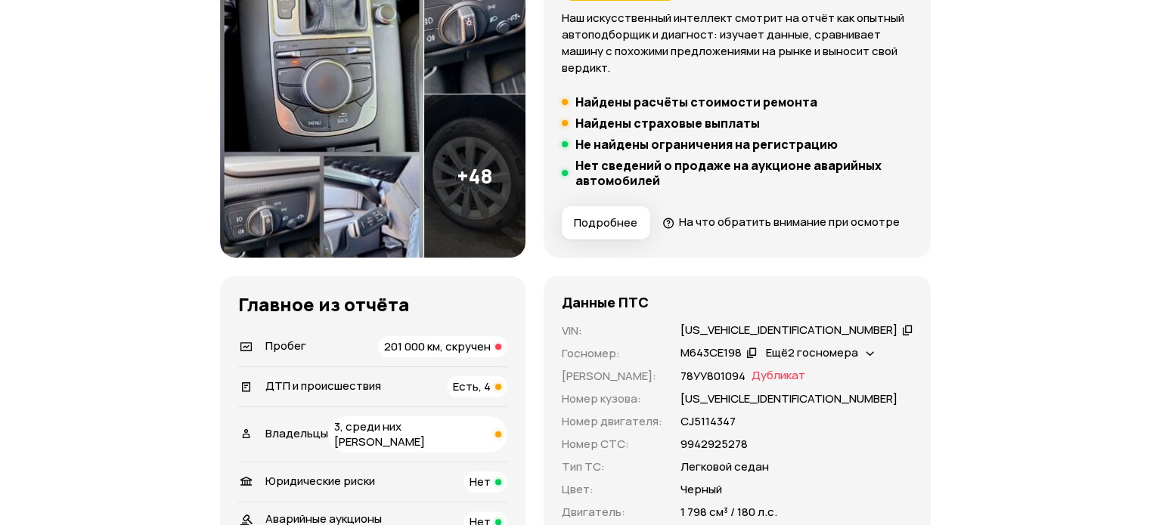
scroll to position [454, 0]
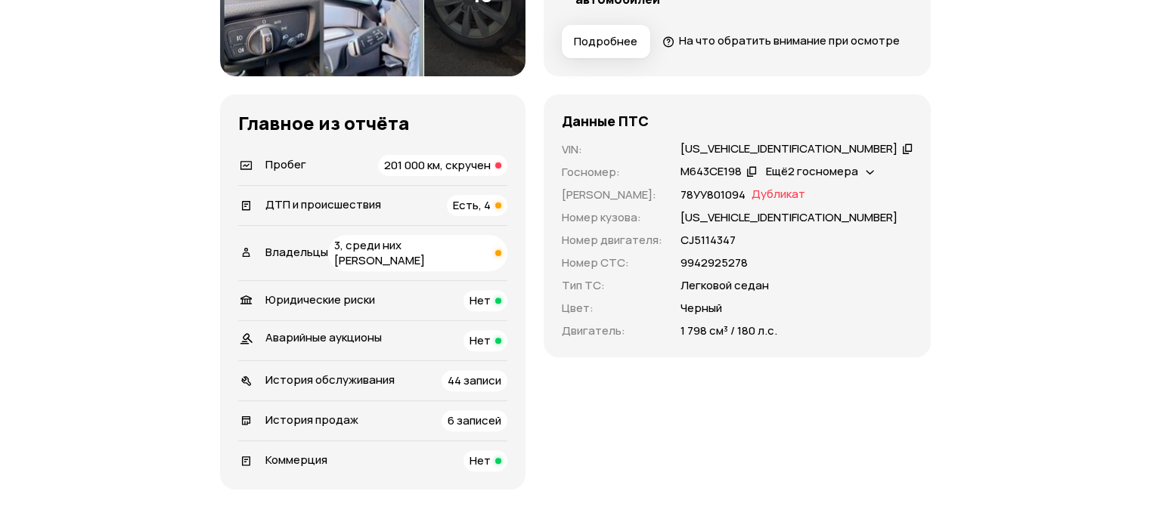
click at [477, 173] on span "201 000 км, скручен" at bounding box center [437, 165] width 107 height 16
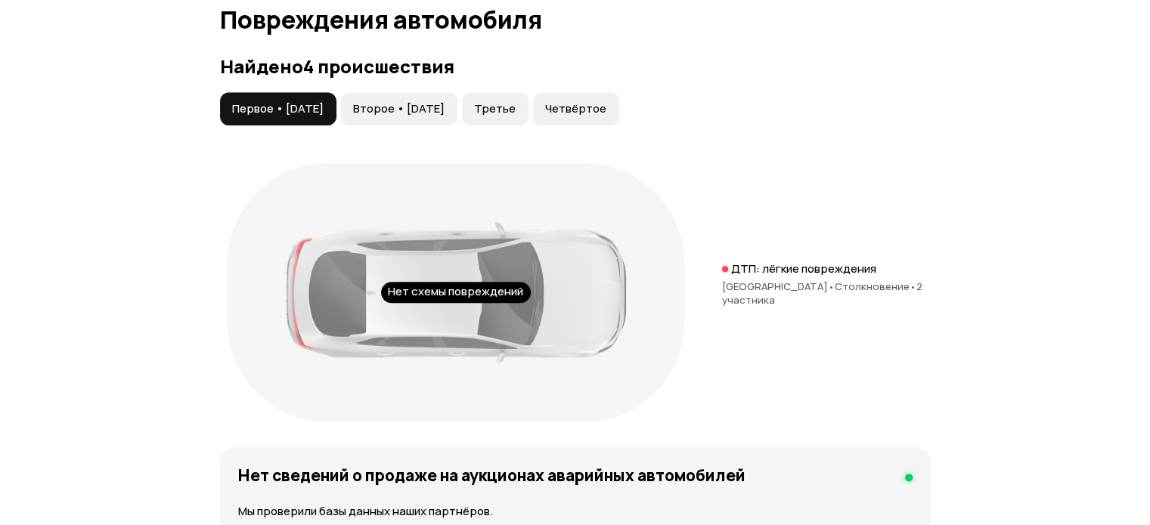
scroll to position [1524, 0]
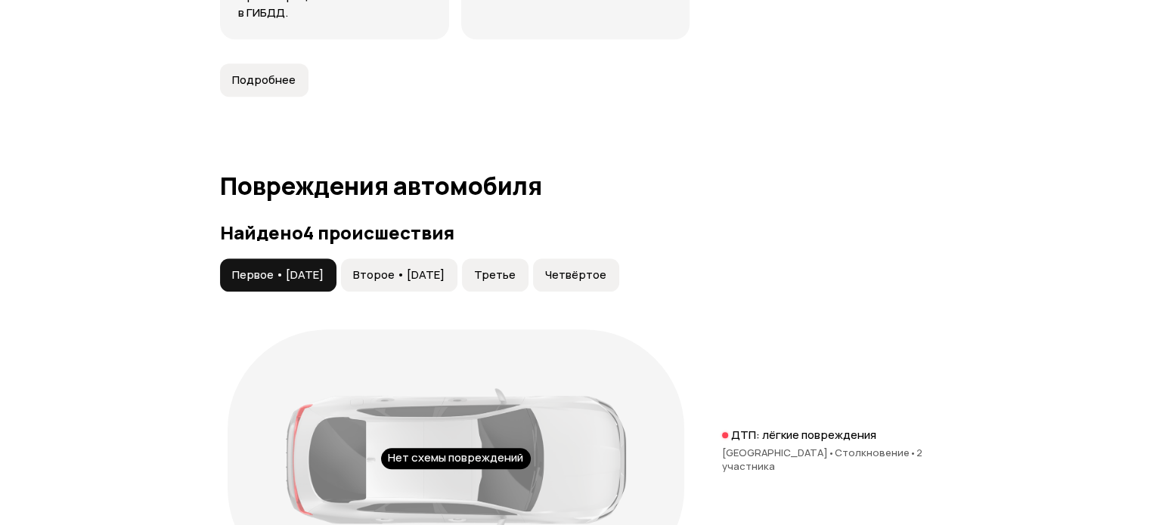
click at [443, 283] on span "Второе • 11 мар 2017" at bounding box center [398, 275] width 91 height 15
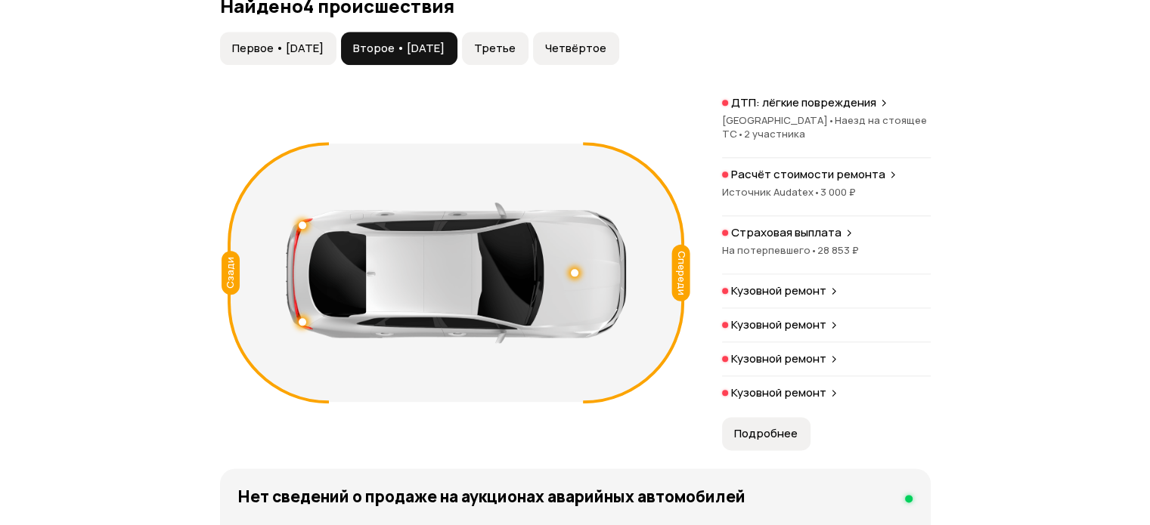
scroll to position [1600, 0]
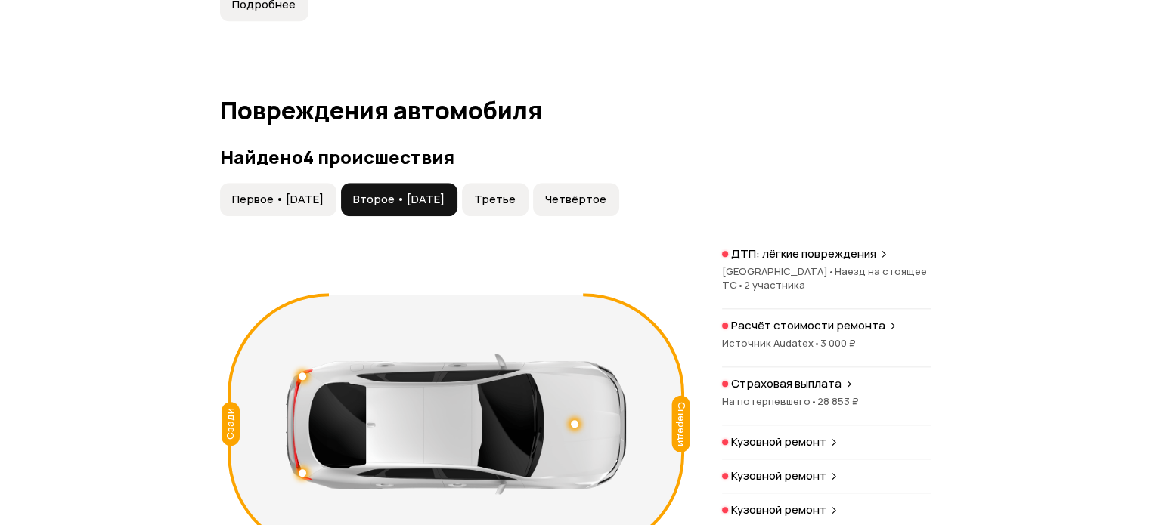
click at [528, 216] on button "Третье" at bounding box center [495, 199] width 67 height 33
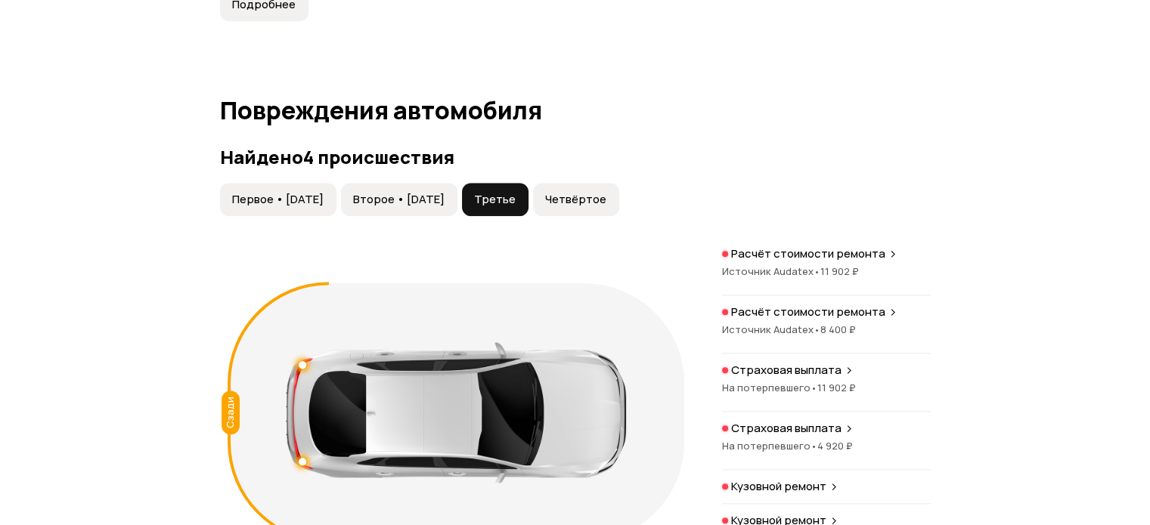
click at [606, 207] on span "Четвёртое" at bounding box center [575, 199] width 61 height 15
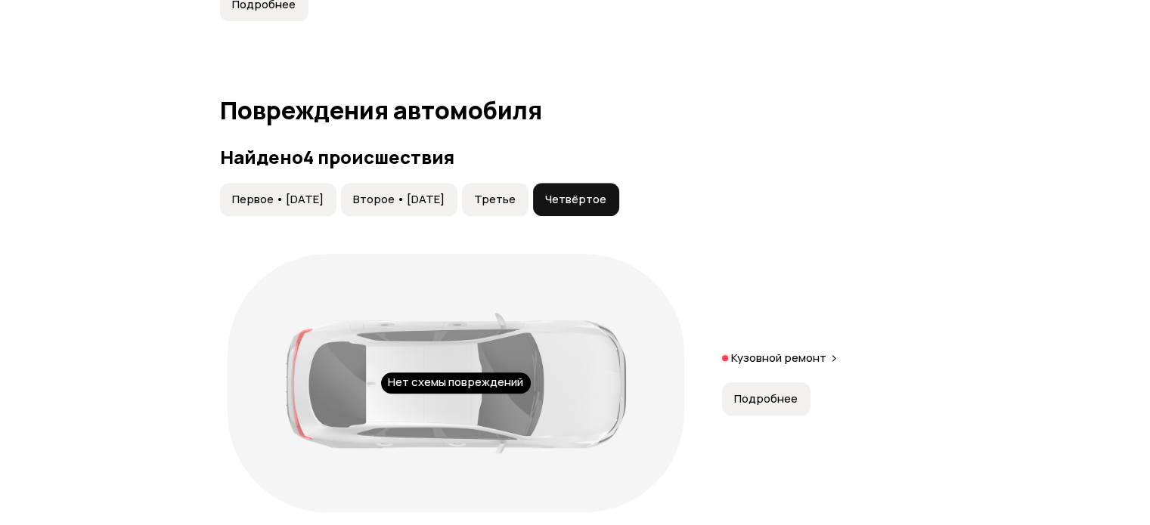
click at [510, 202] on button "Третье" at bounding box center [495, 199] width 67 height 33
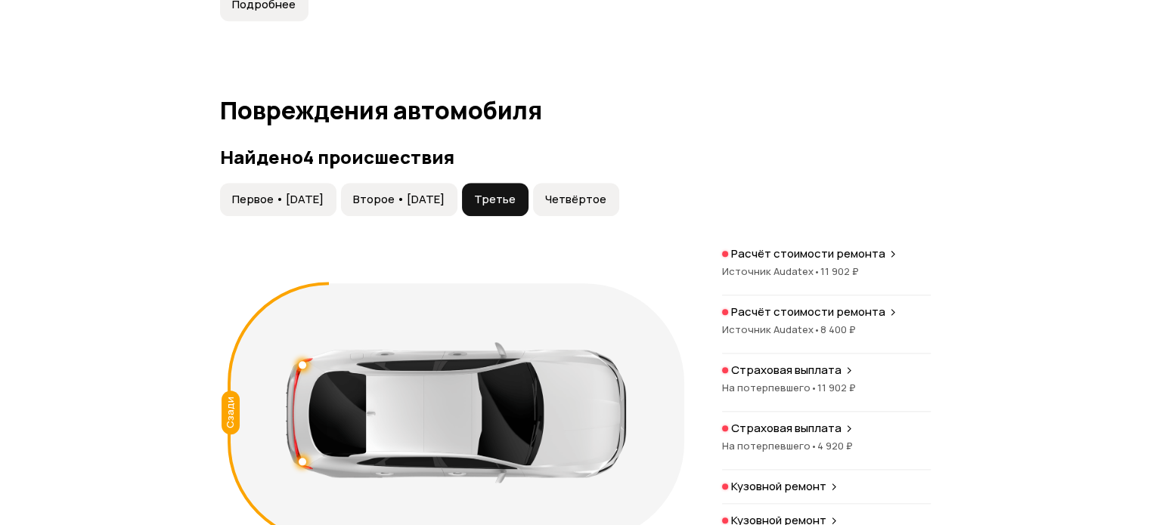
click at [445, 203] on span "Второе • 11 мар 2017" at bounding box center [398, 199] width 91 height 15
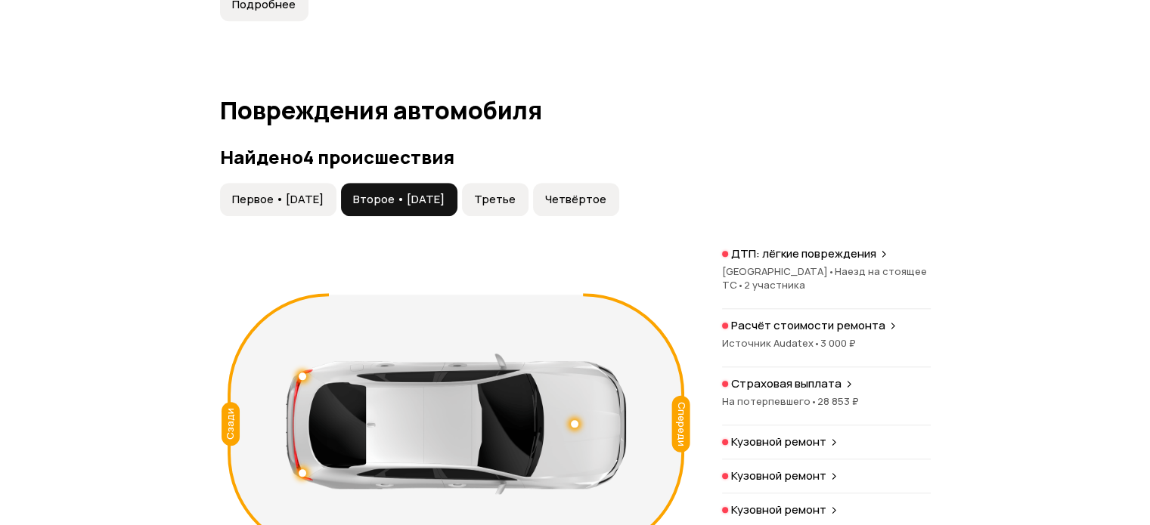
click at [305, 207] on span "Первое • 05 фев 2016" at bounding box center [277, 199] width 91 height 15
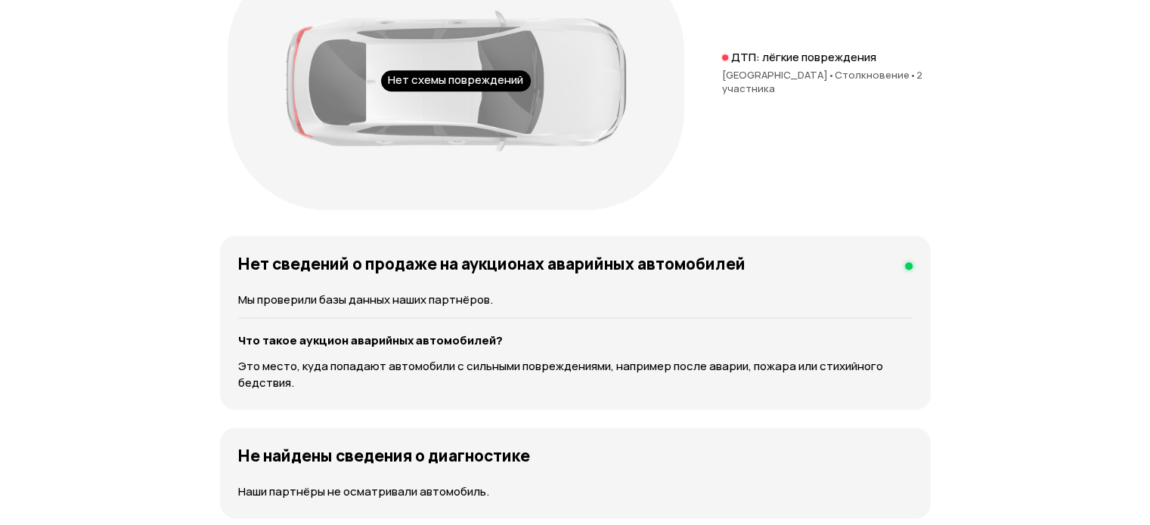
scroll to position [1751, 0]
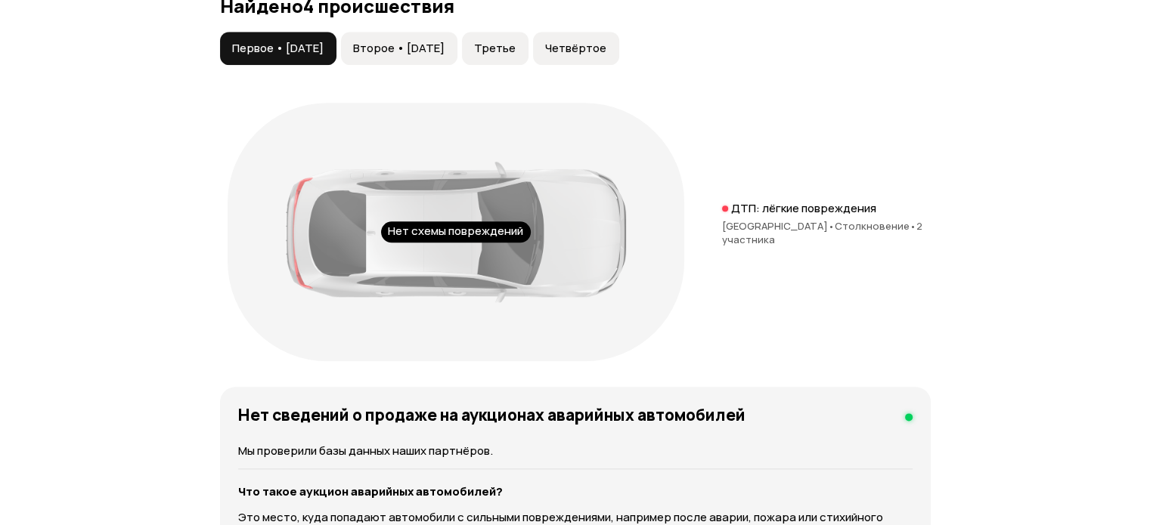
click at [399, 56] on span "Второе • 11 мар 2017" at bounding box center [398, 48] width 91 height 15
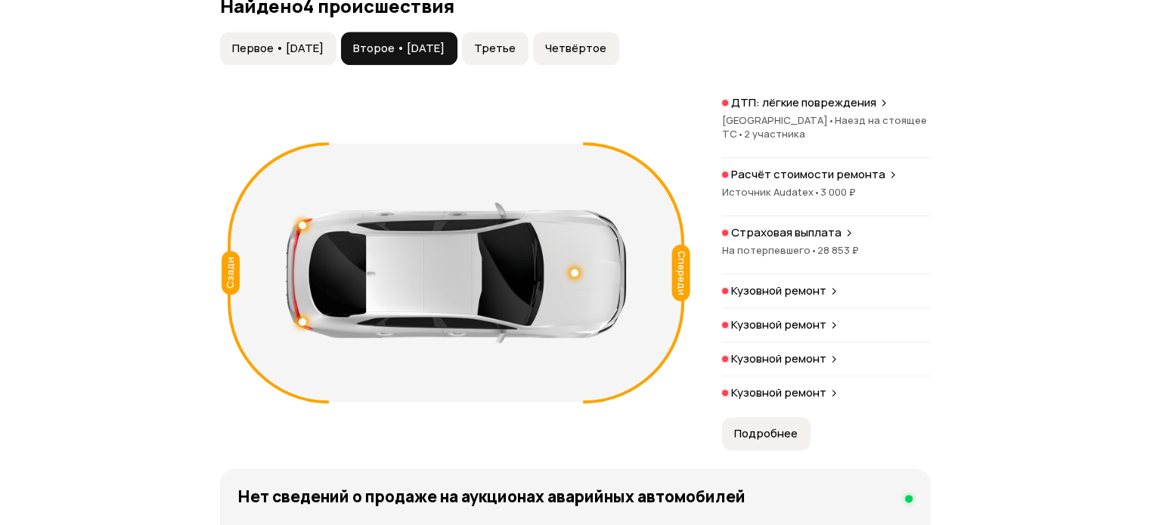
click at [516, 56] on span "Третье" at bounding box center [495, 48] width 42 height 15
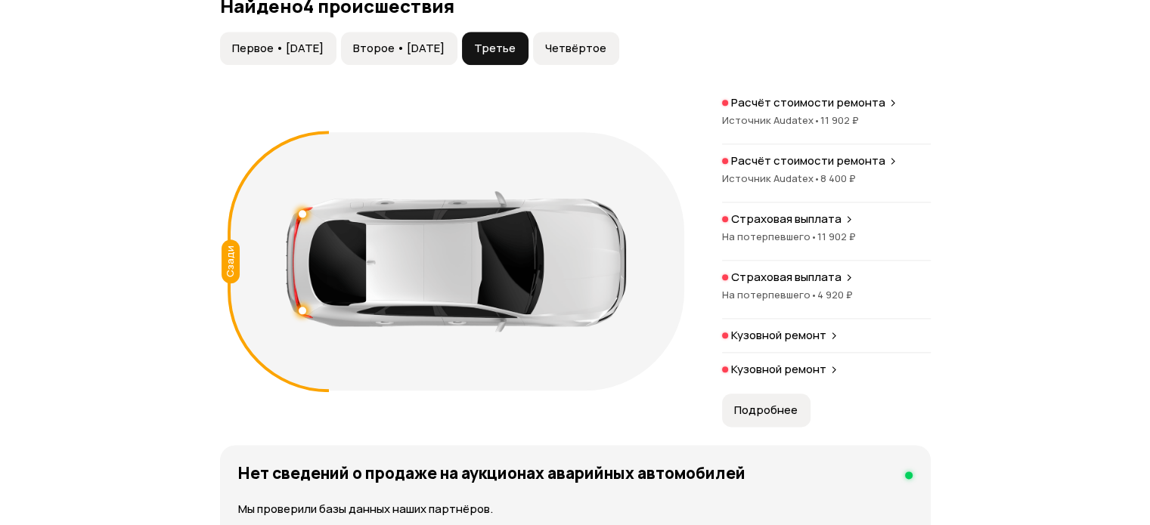
click at [606, 56] on span "Четвёртое" at bounding box center [575, 48] width 61 height 15
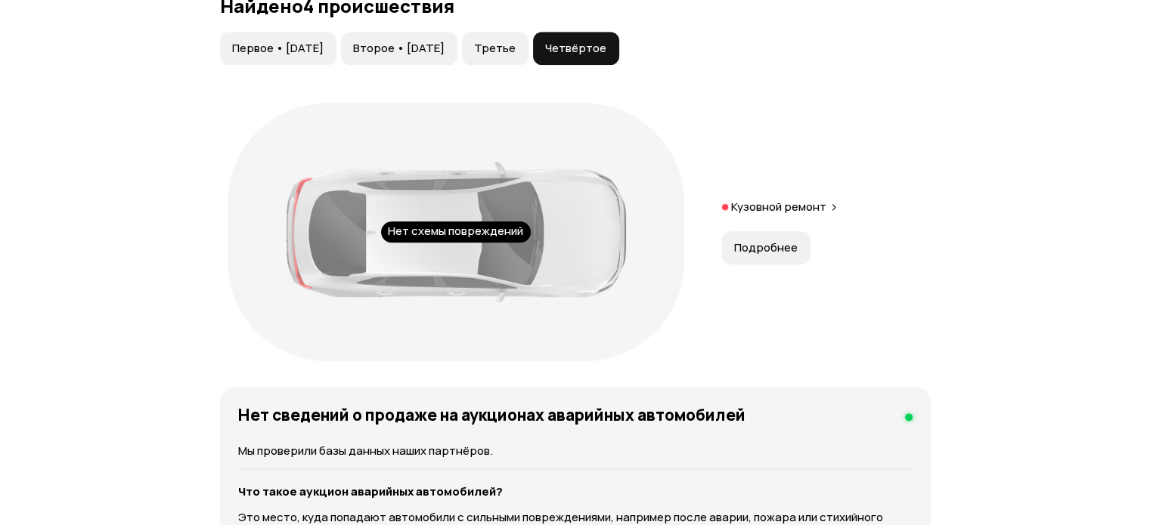
click at [516, 56] on span "Третье" at bounding box center [495, 48] width 42 height 15
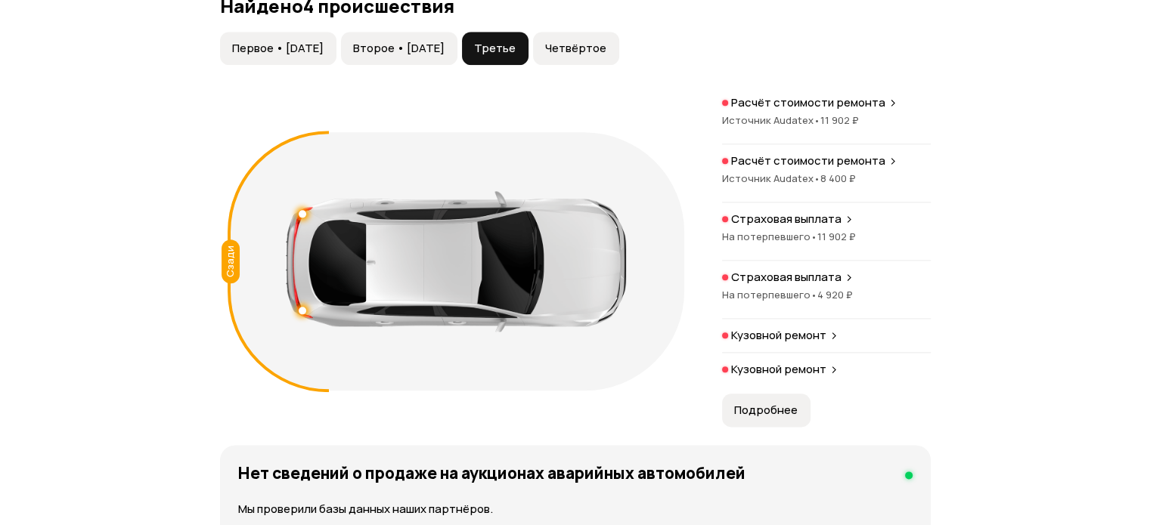
click at [436, 56] on span "Второе • 11 мар 2017" at bounding box center [398, 48] width 91 height 15
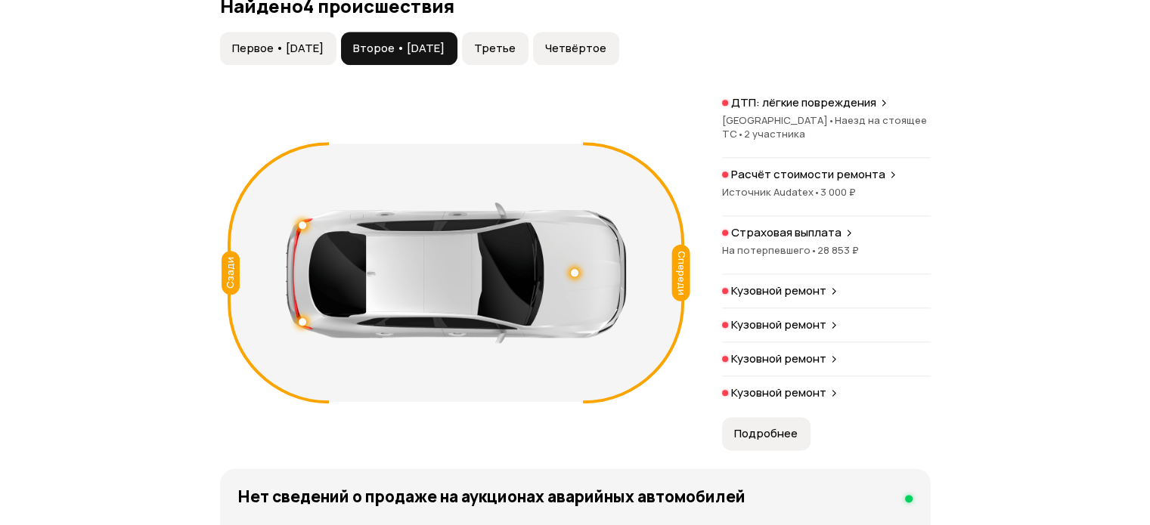
click at [324, 56] on span "Первое • 05 фев 2016" at bounding box center [277, 48] width 91 height 15
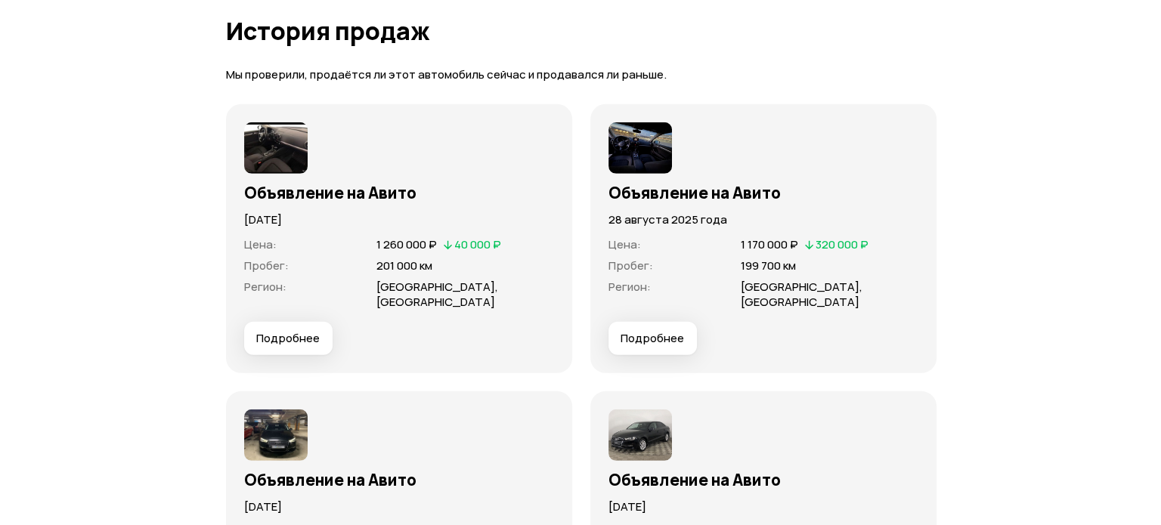
scroll to position [4624, 0]
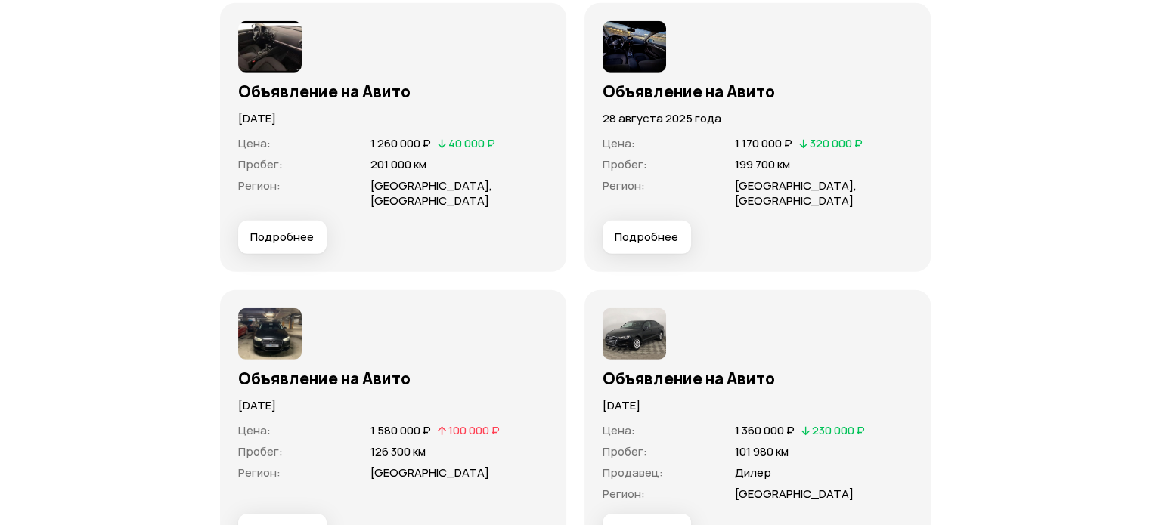
click at [659, 242] on span "Подробнее" at bounding box center [647, 237] width 64 height 15
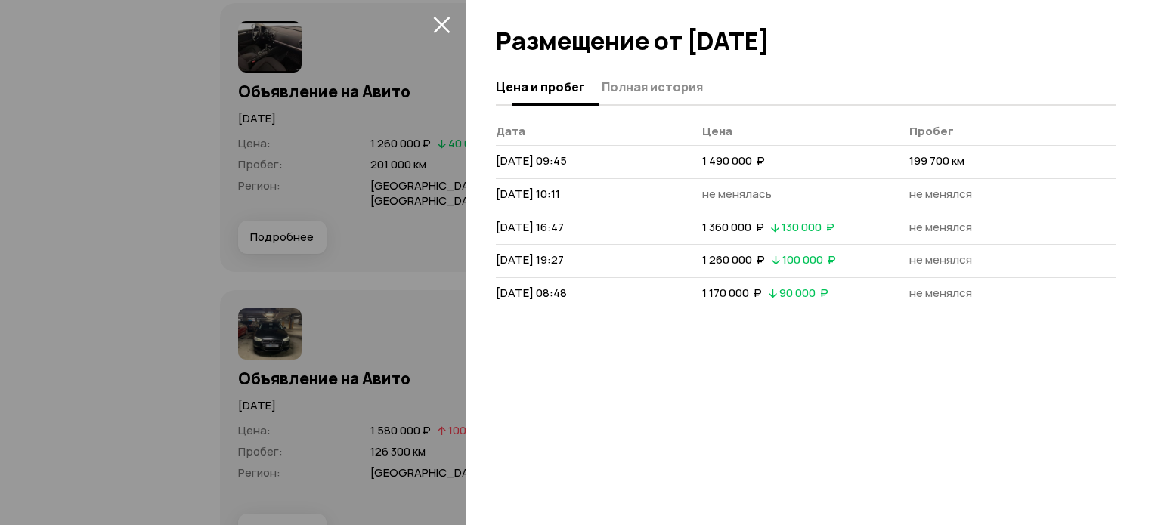
click at [652, 85] on span "Полная история" at bounding box center [652, 86] width 101 height 15
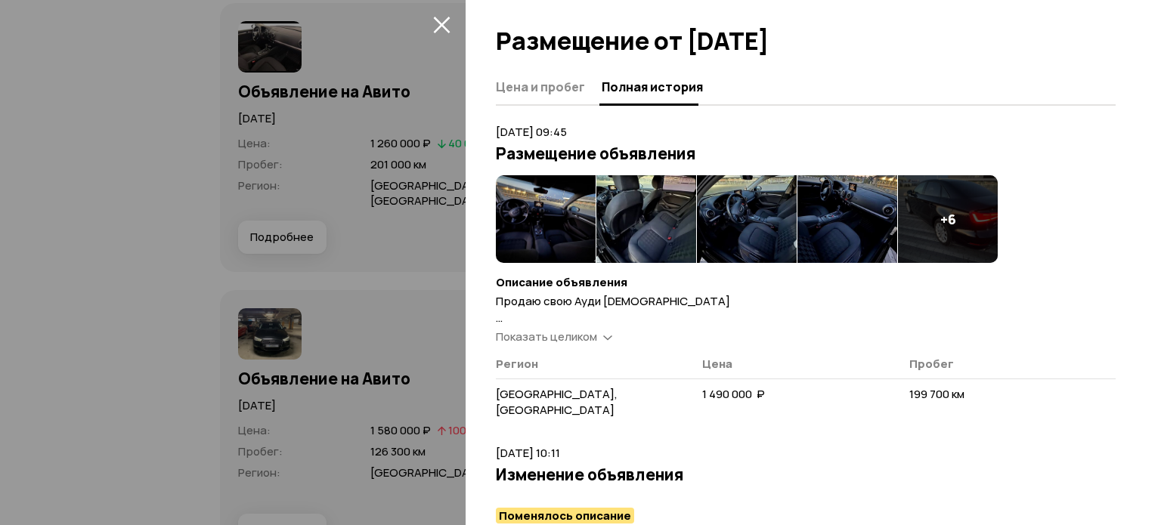
click at [559, 213] on img at bounding box center [546, 219] width 100 height 88
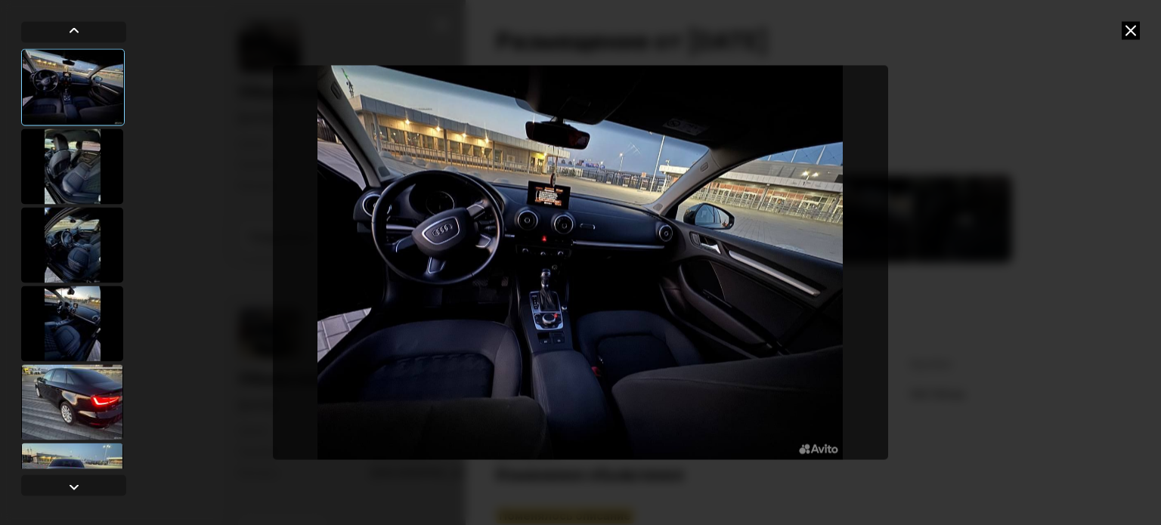
click at [668, 308] on img "Go to Slide 1" at bounding box center [580, 263] width 615 height 394
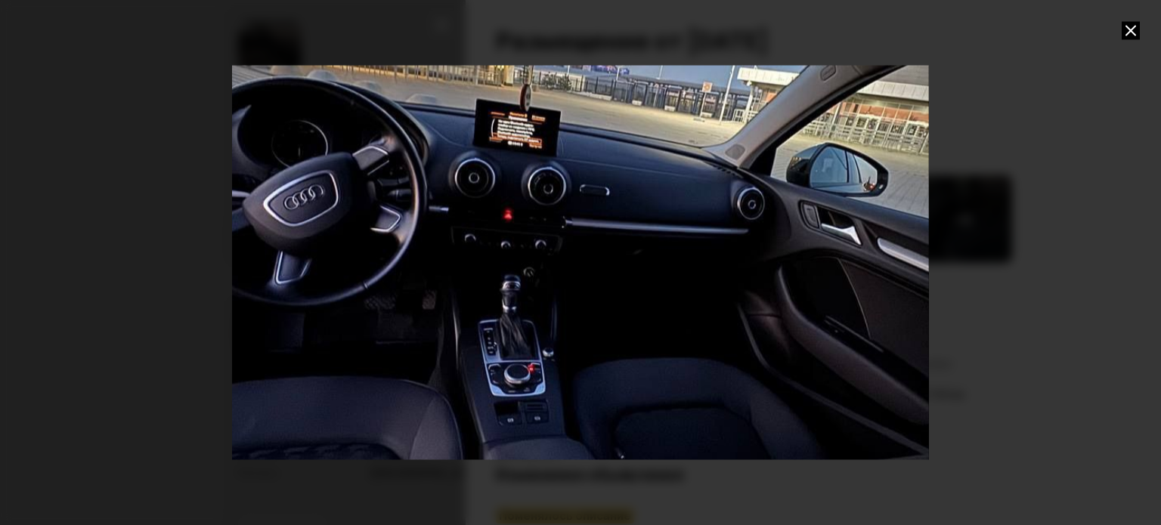
click at [668, 308] on div "Go to Slide 1" at bounding box center [580, 262] width 1393 height 789
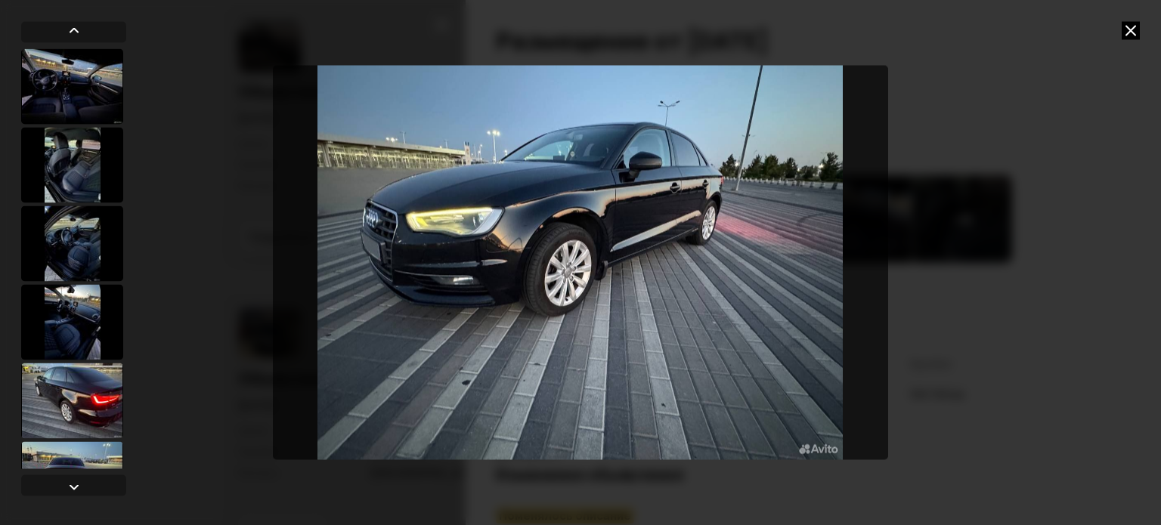
click at [1129, 39] on icon at bounding box center [1131, 30] width 18 height 18
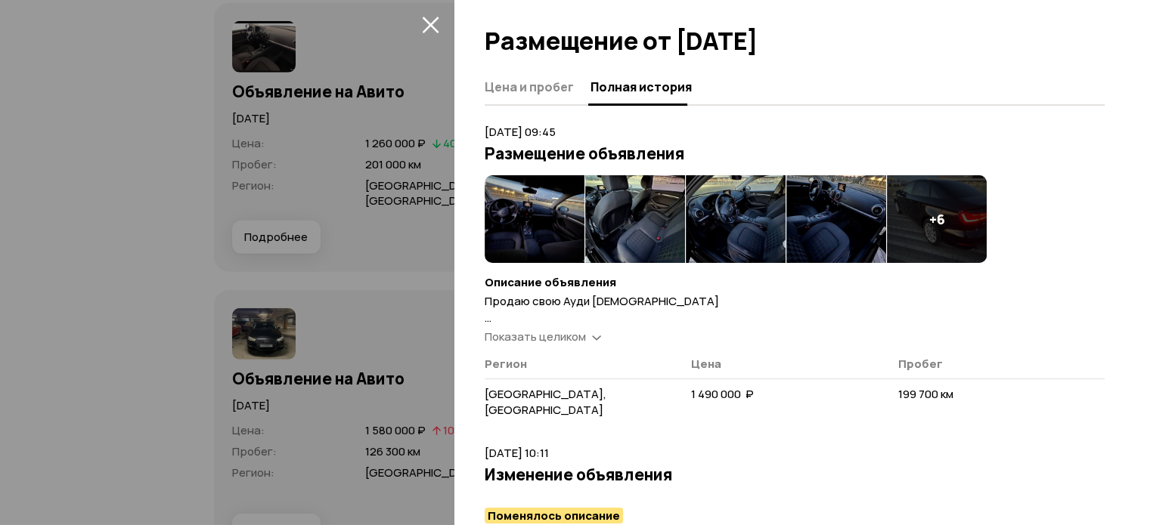
click at [382, 122] on div at bounding box center [575, 262] width 1150 height 525
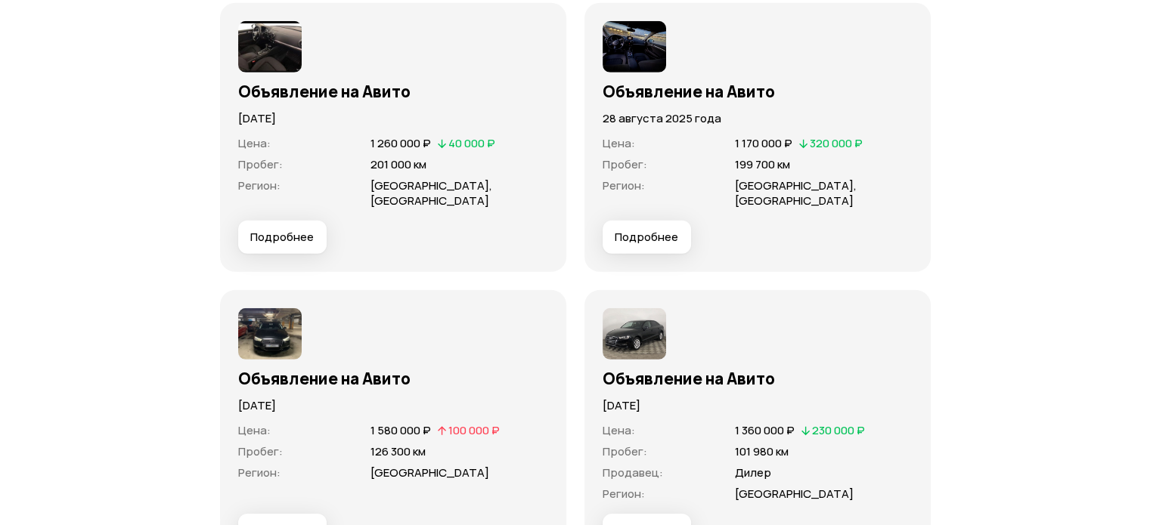
click at [273, 51] on img at bounding box center [270, 46] width 64 height 51
click at [290, 245] on span "Подробнее" at bounding box center [282, 237] width 64 height 15
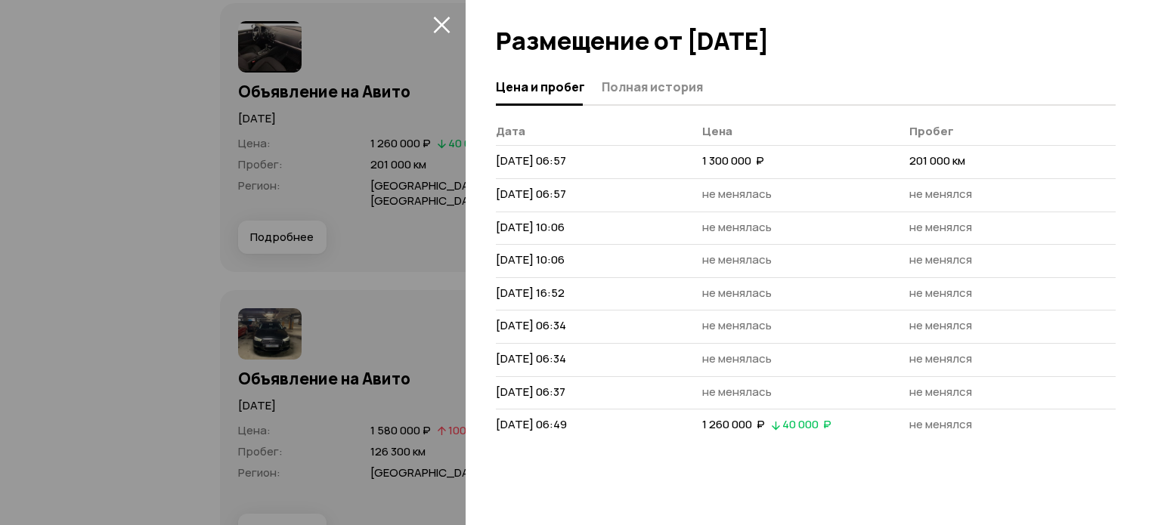
click at [659, 67] on div at bounding box center [814, 35] width 696 height 70
click at [656, 81] on span "Полная история" at bounding box center [652, 86] width 101 height 15
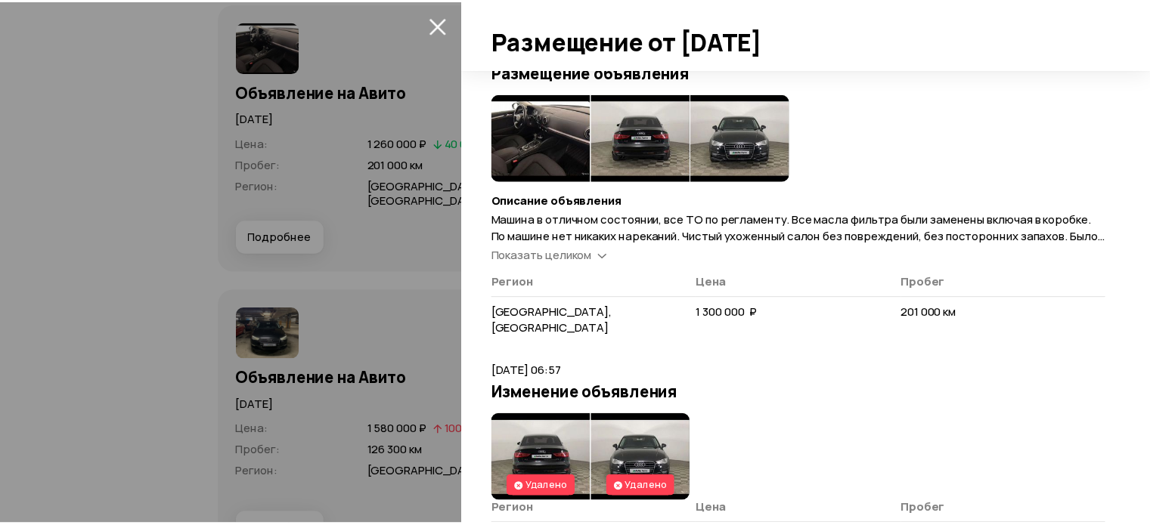
scroll to position [0, 0]
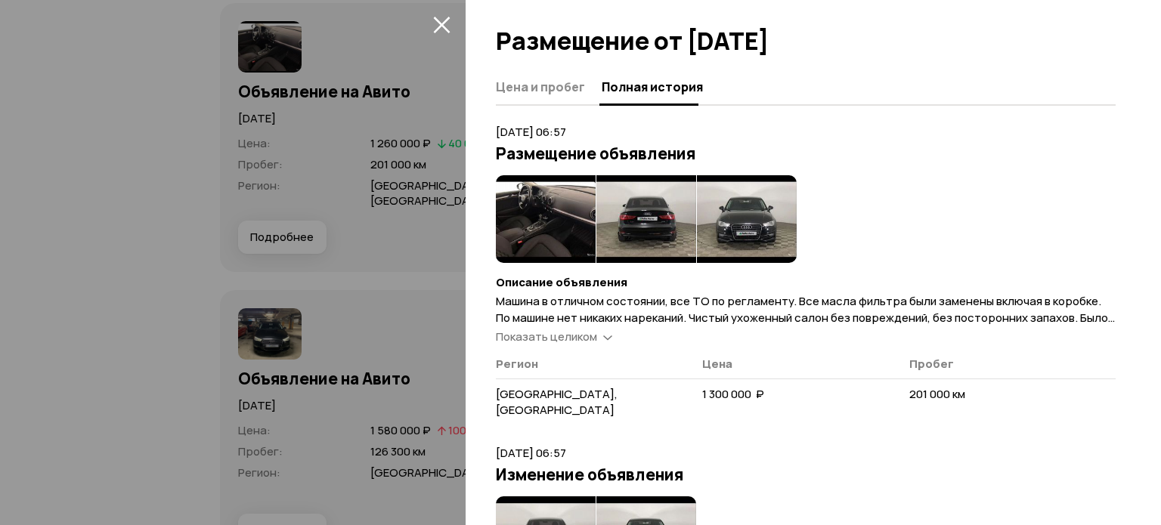
click at [442, 216] on div at bounding box center [580, 262] width 1161 height 525
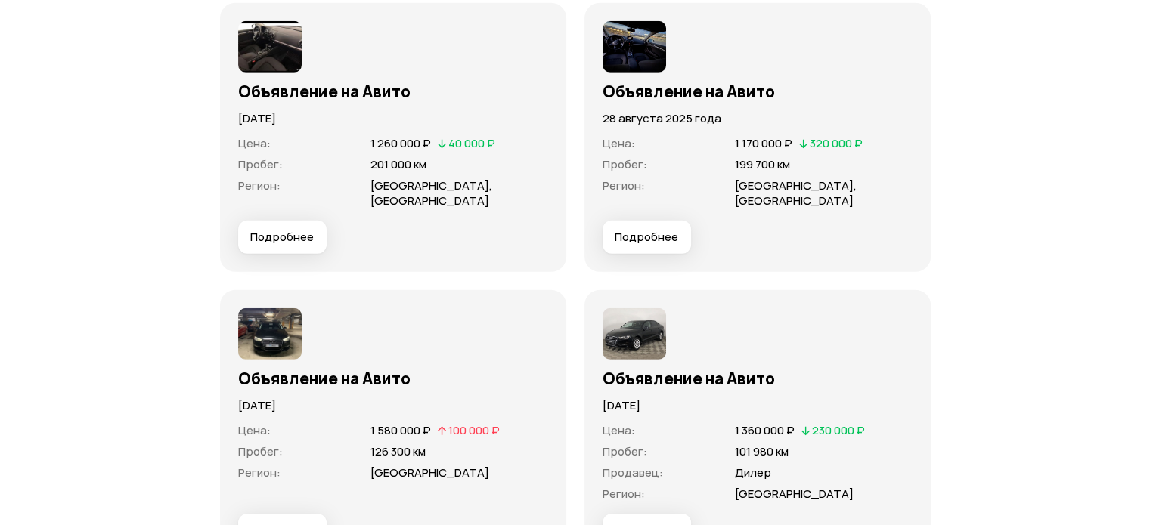
scroll to position [4473, 0]
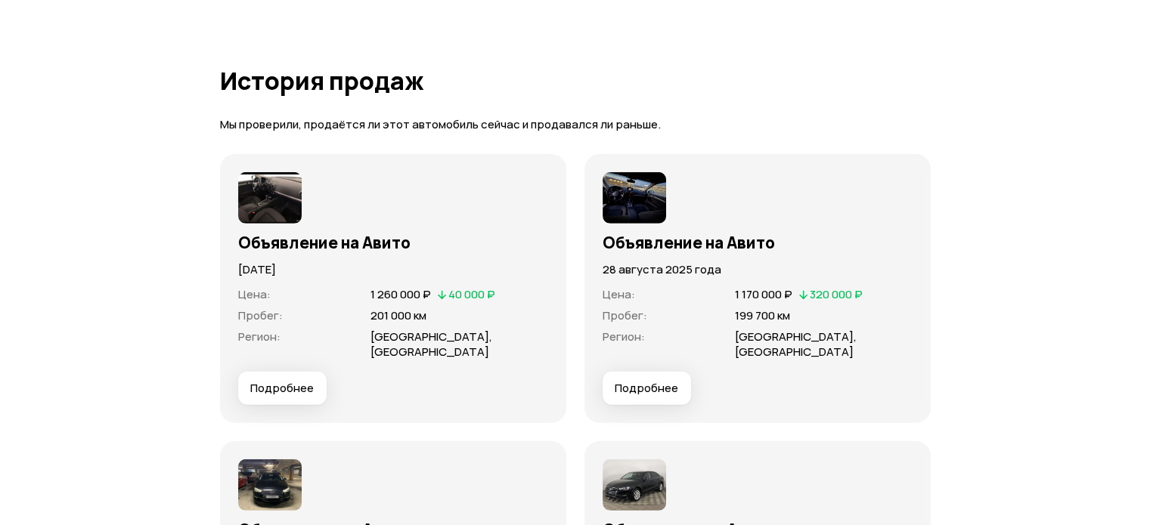
click at [287, 396] on span "Подробнее" at bounding box center [282, 388] width 64 height 15
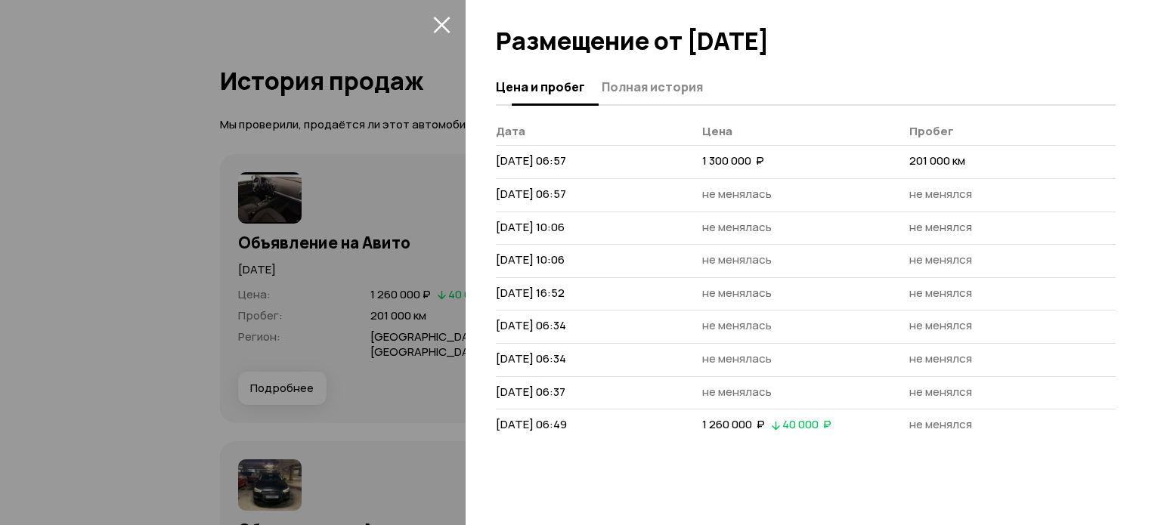
click at [619, 74] on button "Полная история" at bounding box center [650, 86] width 106 height 29
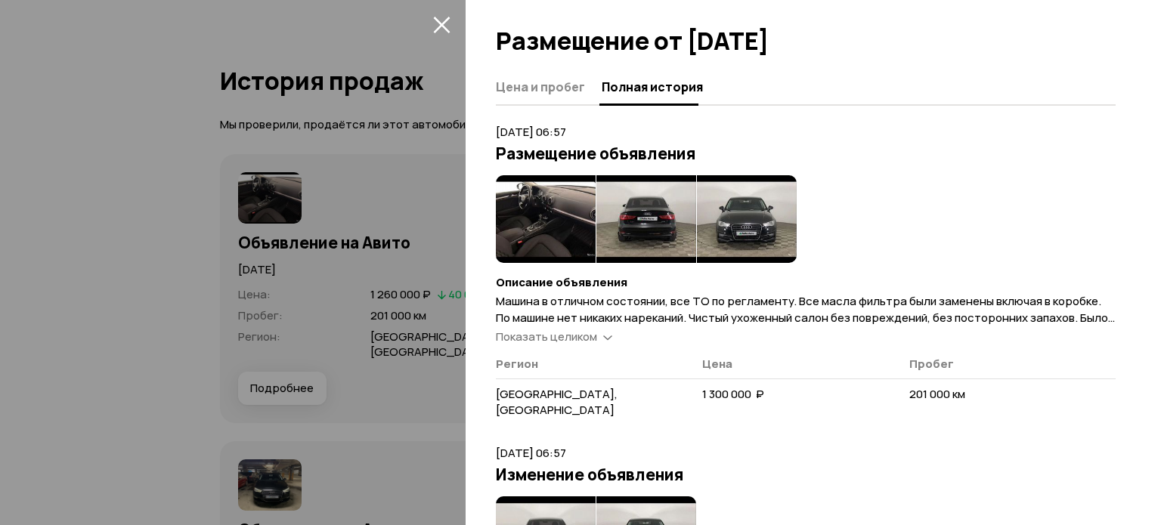
click at [538, 240] on img at bounding box center [546, 219] width 100 height 88
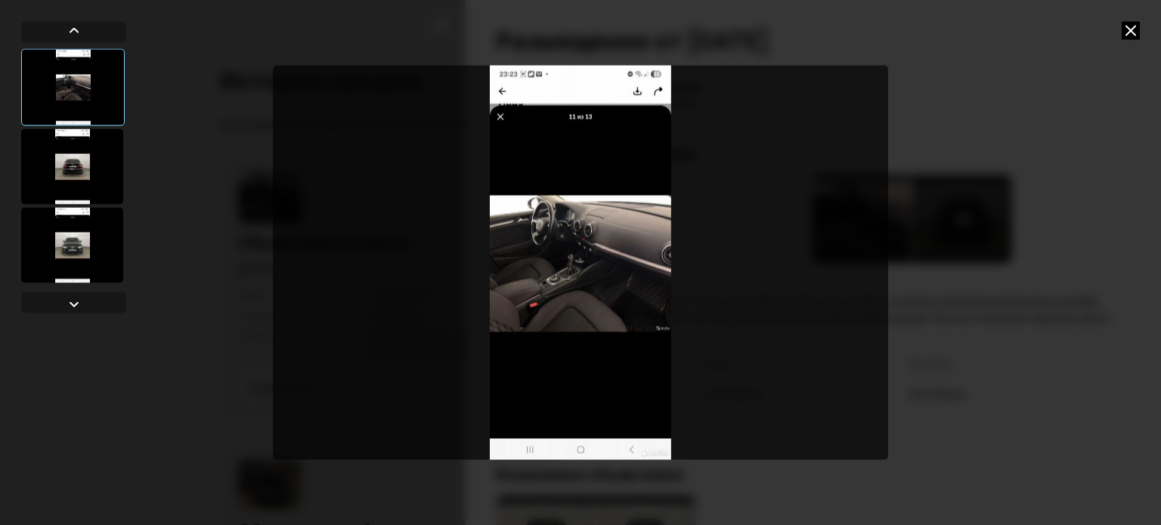
click at [625, 271] on img "Go to Slide 1" at bounding box center [580, 263] width 615 height 394
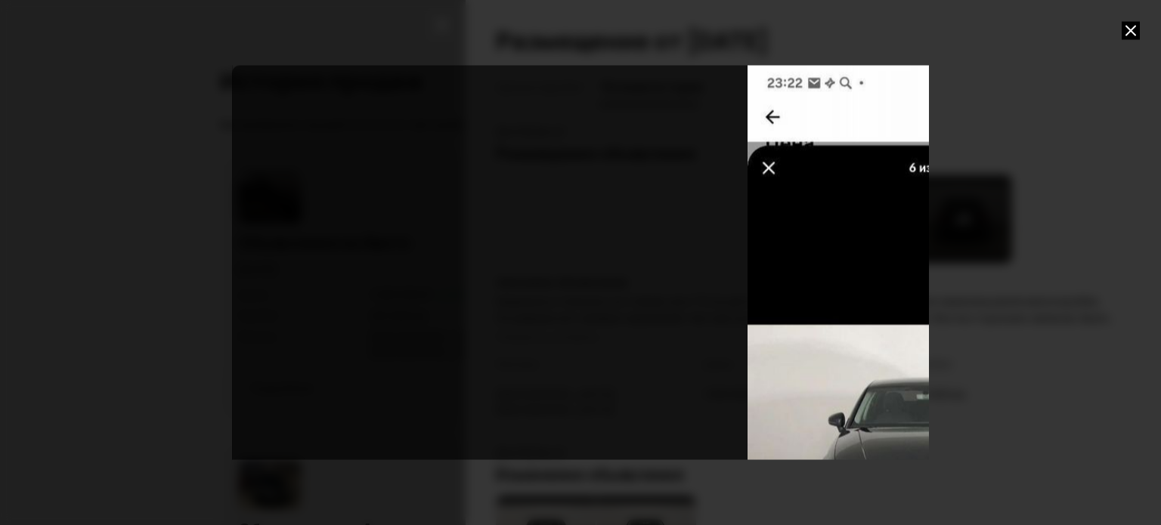
click at [1010, 115] on div at bounding box center [580, 262] width 1161 height 525
click at [981, 95] on div at bounding box center [580, 262] width 1161 height 525
click at [1137, 26] on icon at bounding box center [1131, 30] width 18 height 18
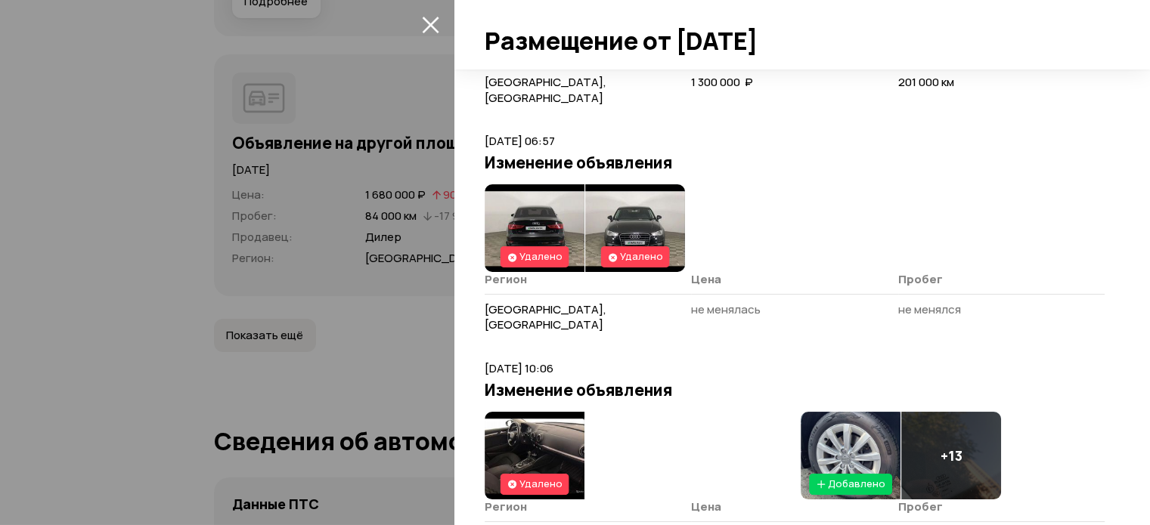
scroll to position [0, 0]
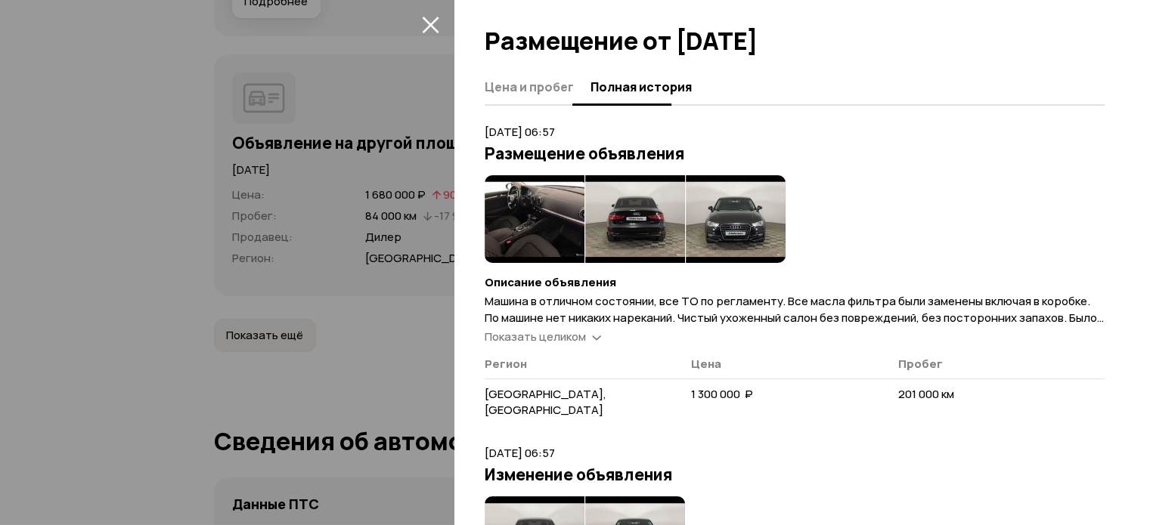
click at [527, 88] on span "Цена и пробег" at bounding box center [529, 86] width 89 height 15
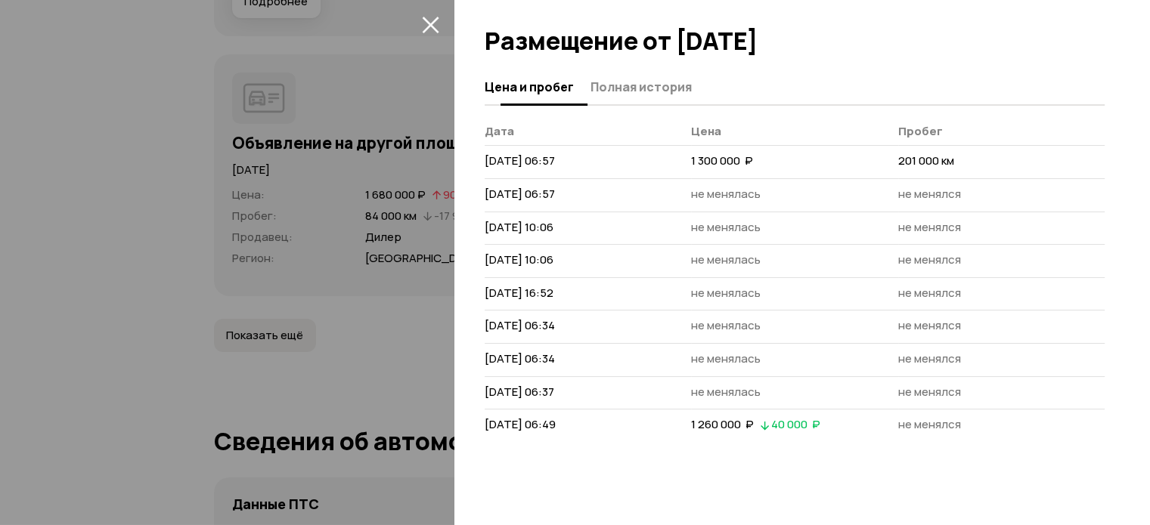
click at [653, 89] on span "Полная история" at bounding box center [640, 86] width 101 height 15
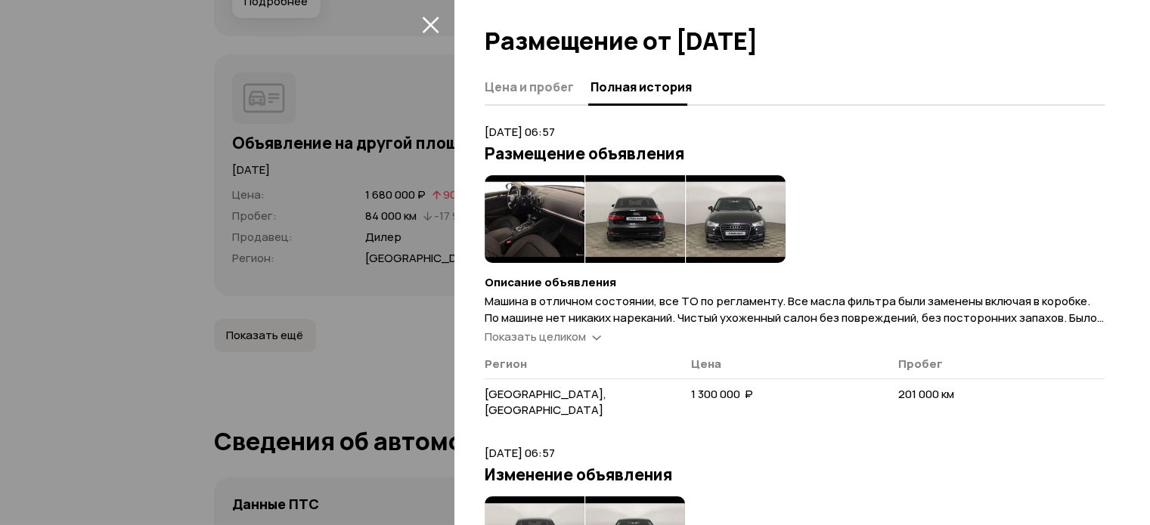
click at [736, 220] on img at bounding box center [736, 219] width 100 height 88
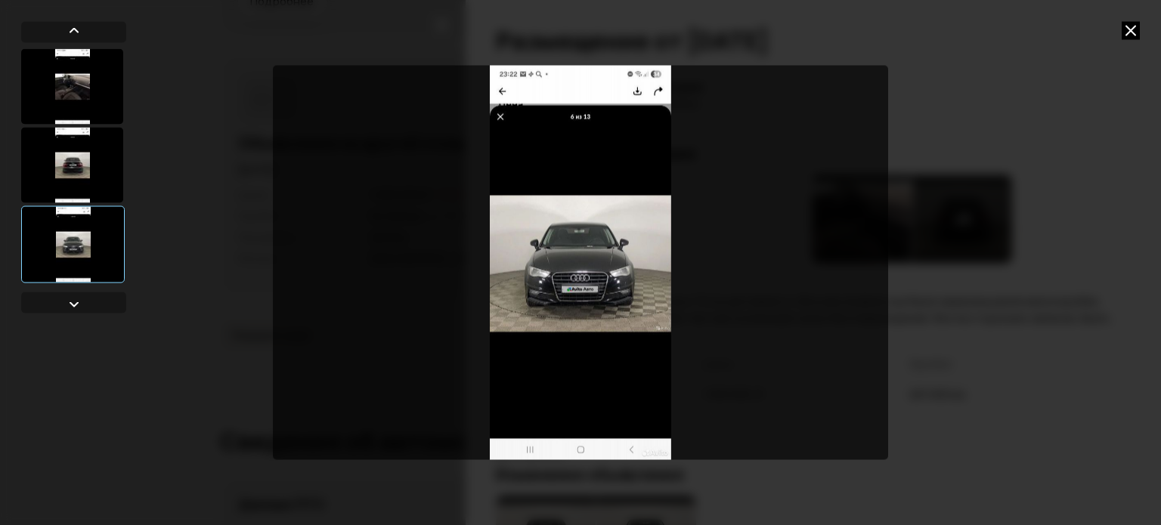
click at [1133, 25] on icon at bounding box center [1131, 30] width 18 height 18
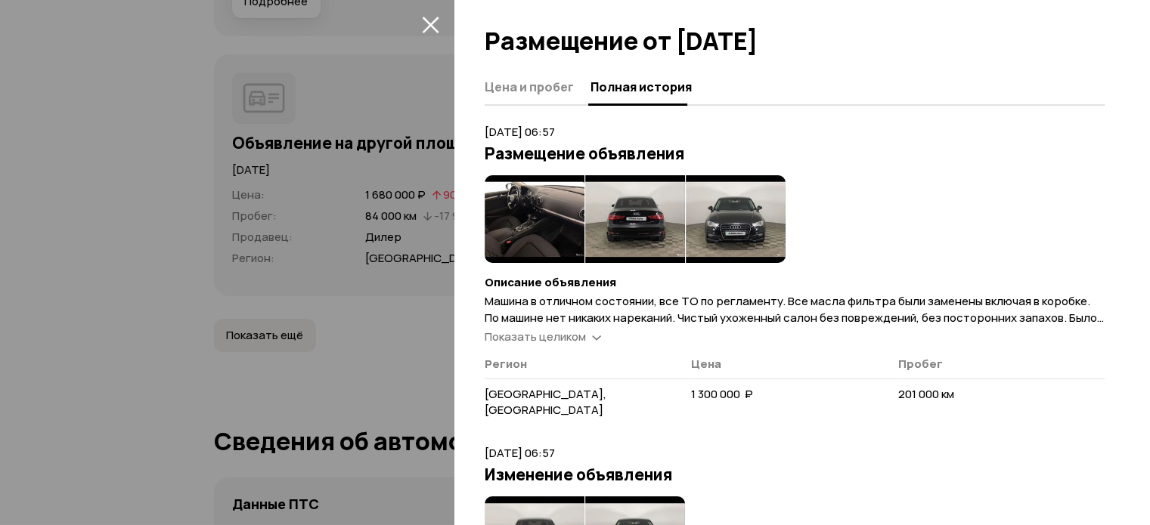
click at [429, 26] on icon "закрыть" at bounding box center [430, 25] width 17 height 17
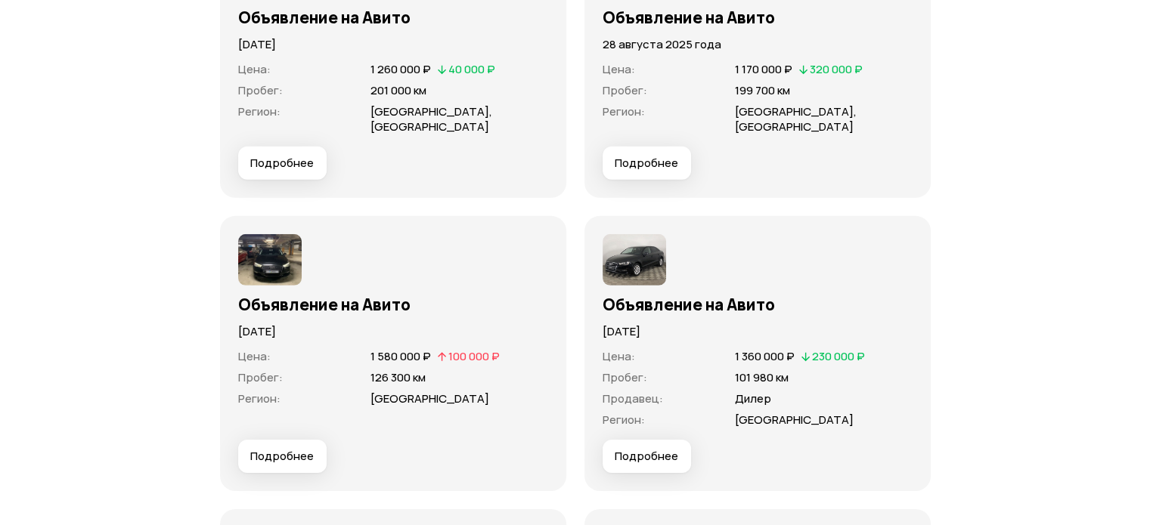
scroll to position [4761, 0]
